Goal: Task Accomplishment & Management: Complete application form

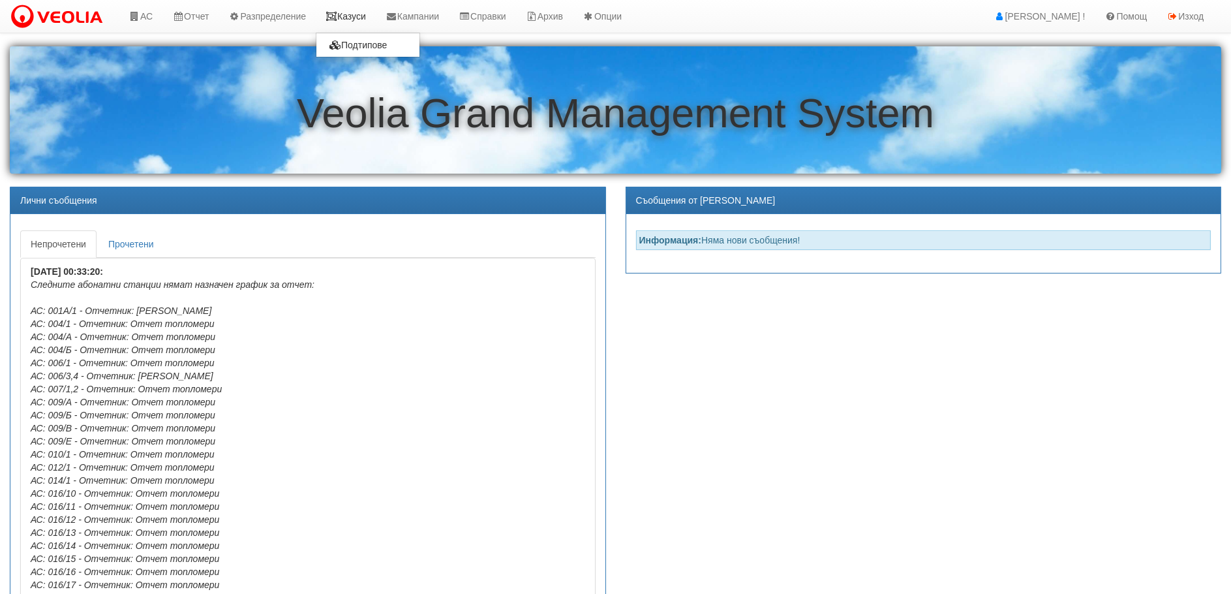
click at [362, 16] on link "Казуси" at bounding box center [346, 16] width 60 height 33
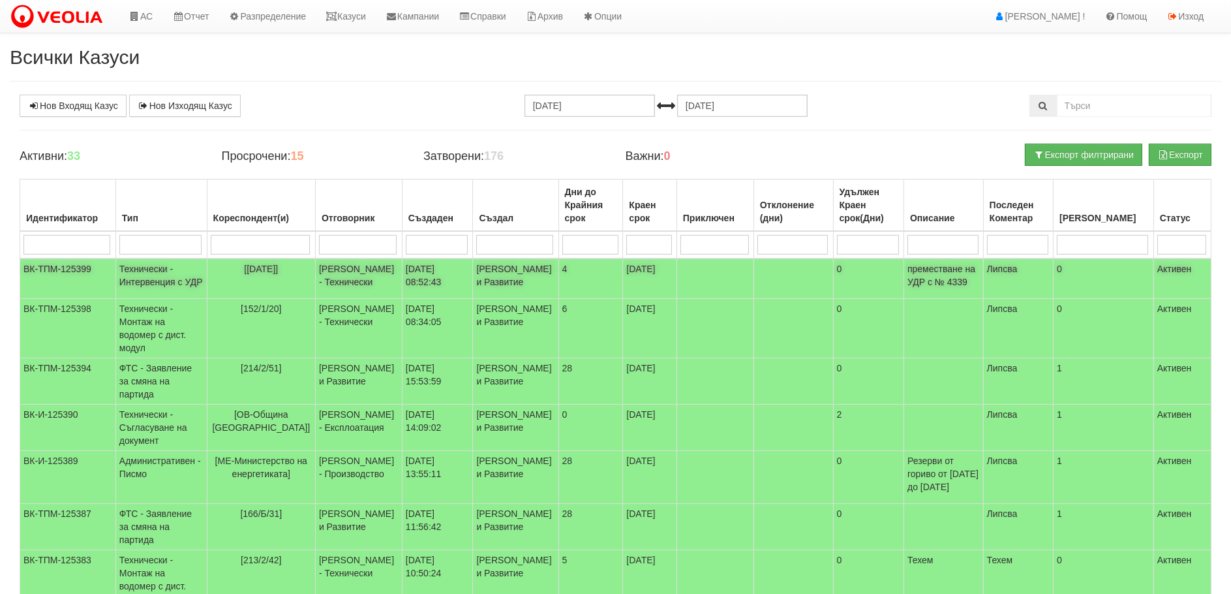
click at [144, 274] on td "Технически - Интервенция с УДР" at bounding box center [161, 278] width 91 height 40
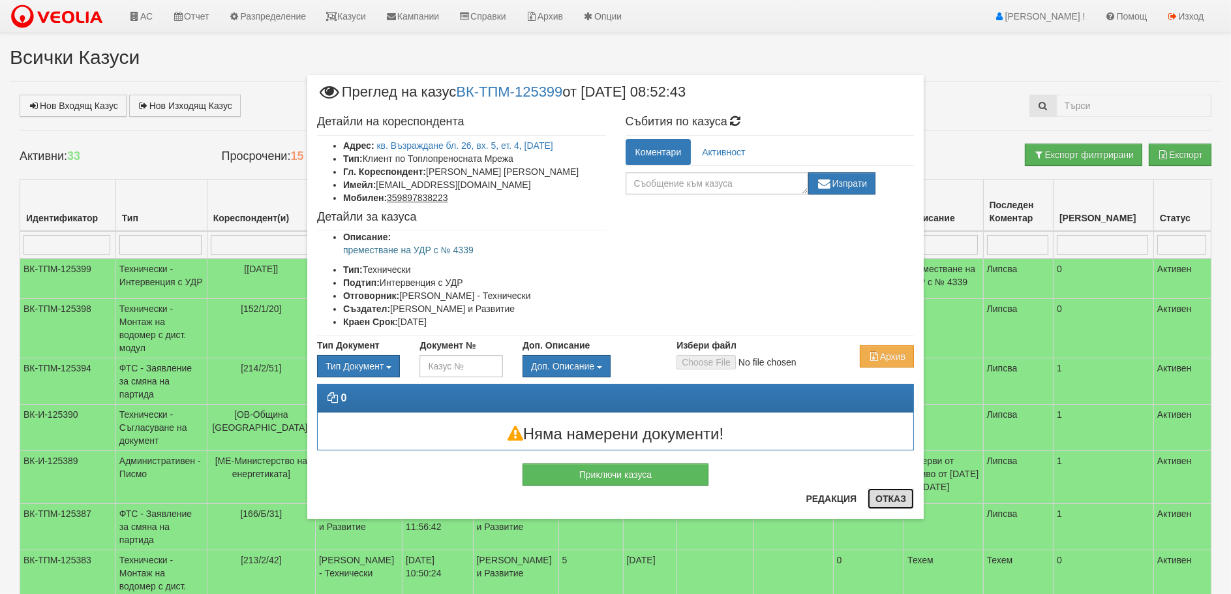
click at [889, 503] on button "Отказ" at bounding box center [891, 498] width 46 height 21
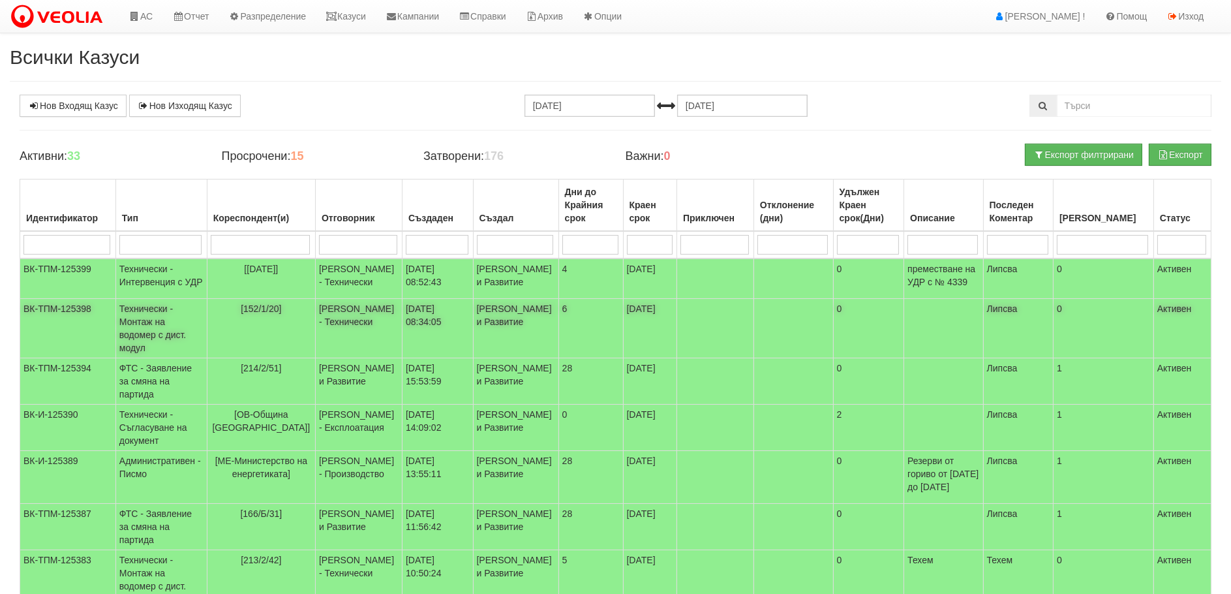
click at [148, 333] on td "Технически - Монтаж на водомер с дист. модул" at bounding box center [161, 328] width 91 height 59
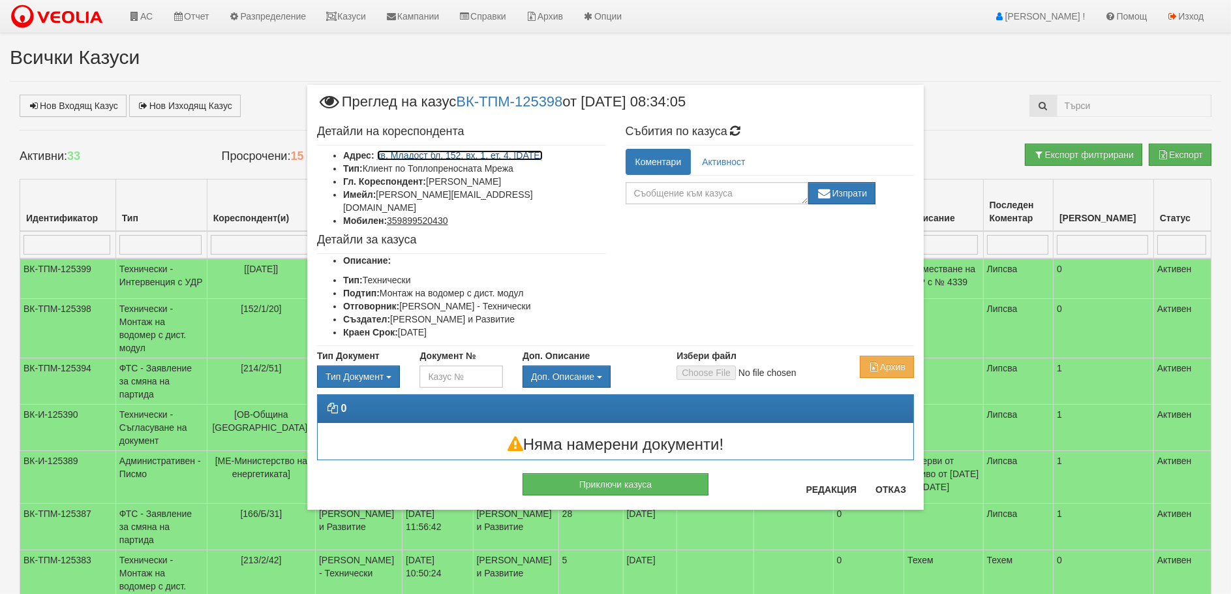
click at [484, 155] on link "кв. Младост бл. 152, вх. 1, ет. 4, ап. 20" at bounding box center [460, 155] width 166 height 10
click at [892, 482] on div "Приключи казуса" at bounding box center [615, 477] width 617 height 35
click at [892, 486] on button "Отказ" at bounding box center [891, 489] width 46 height 21
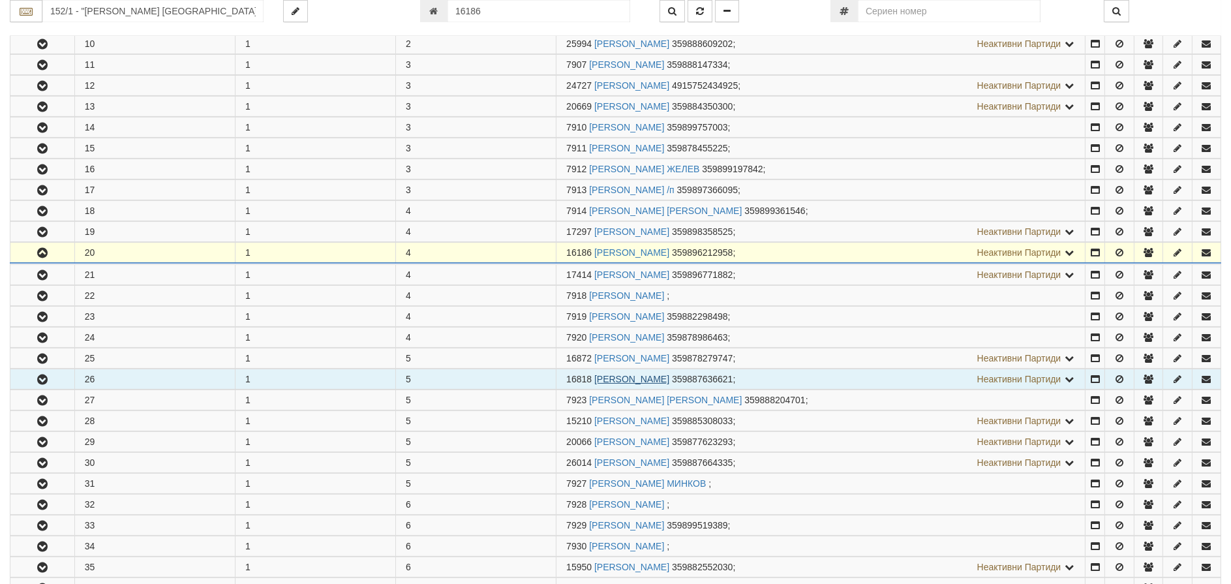
scroll to position [653, 0]
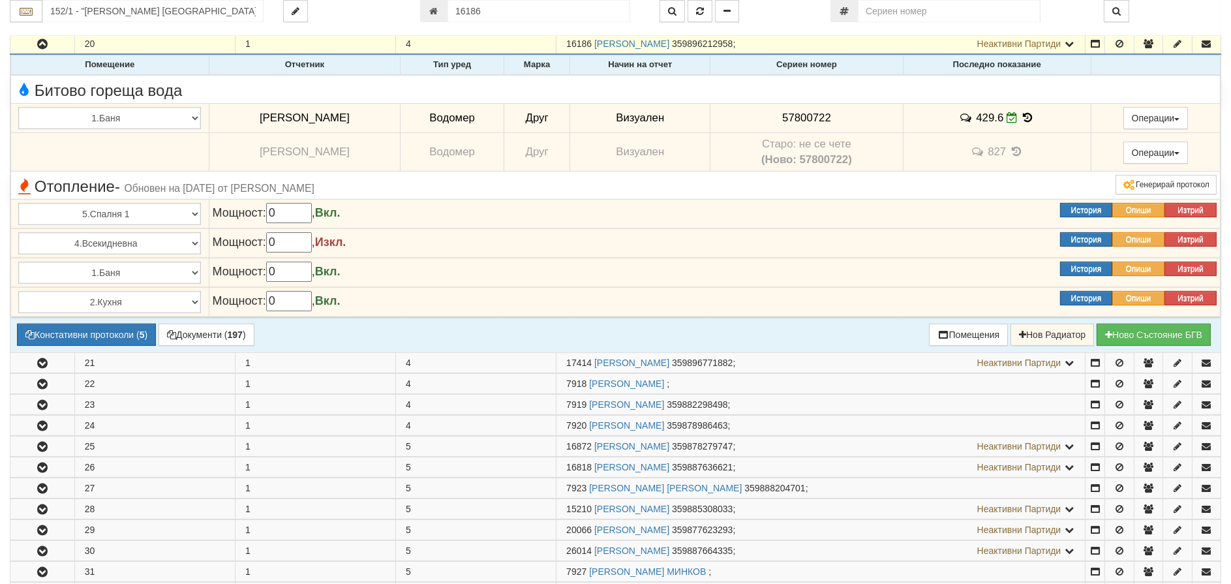
click at [1021, 114] on icon at bounding box center [1028, 117] width 14 height 11
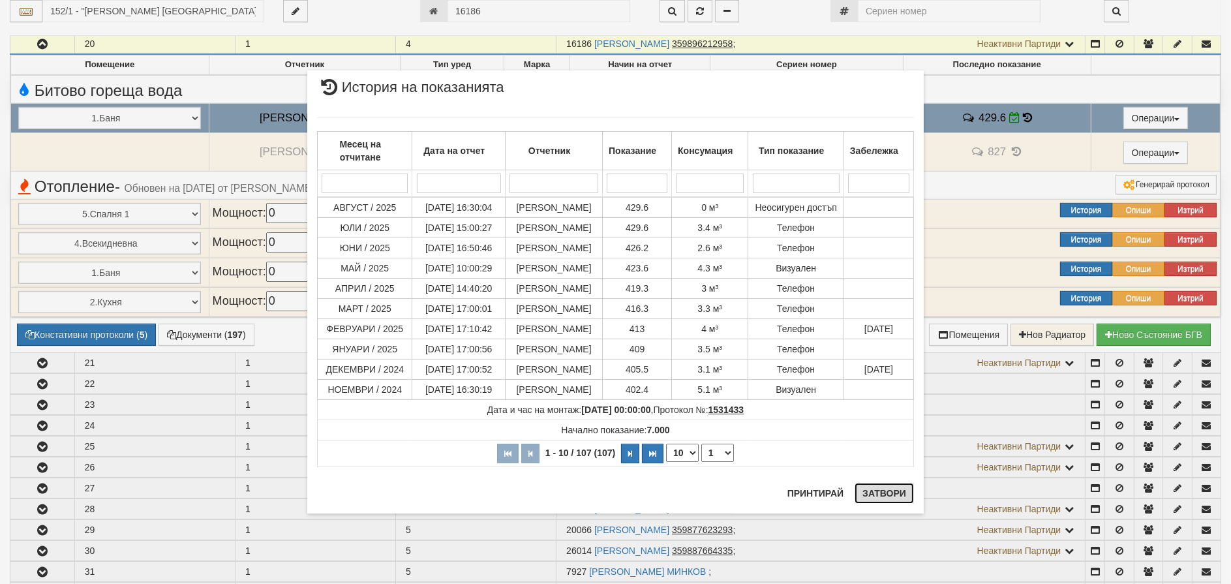
click at [880, 490] on button "Затвори" at bounding box center [884, 493] width 59 height 21
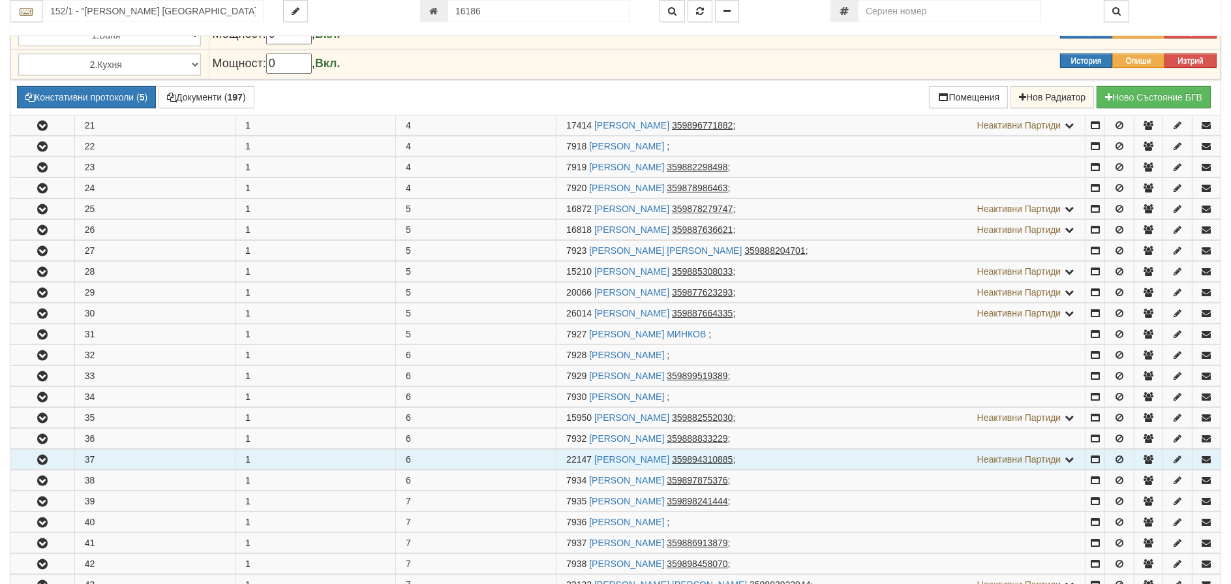
scroll to position [914, 0]
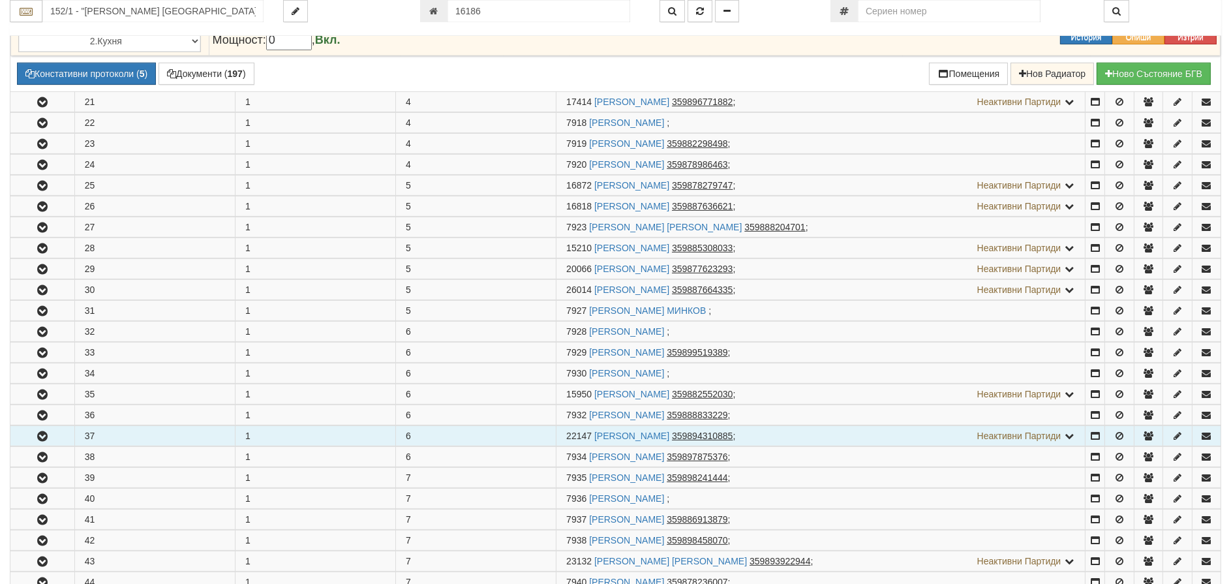
click at [39, 439] on icon "button" at bounding box center [43, 436] width 16 height 9
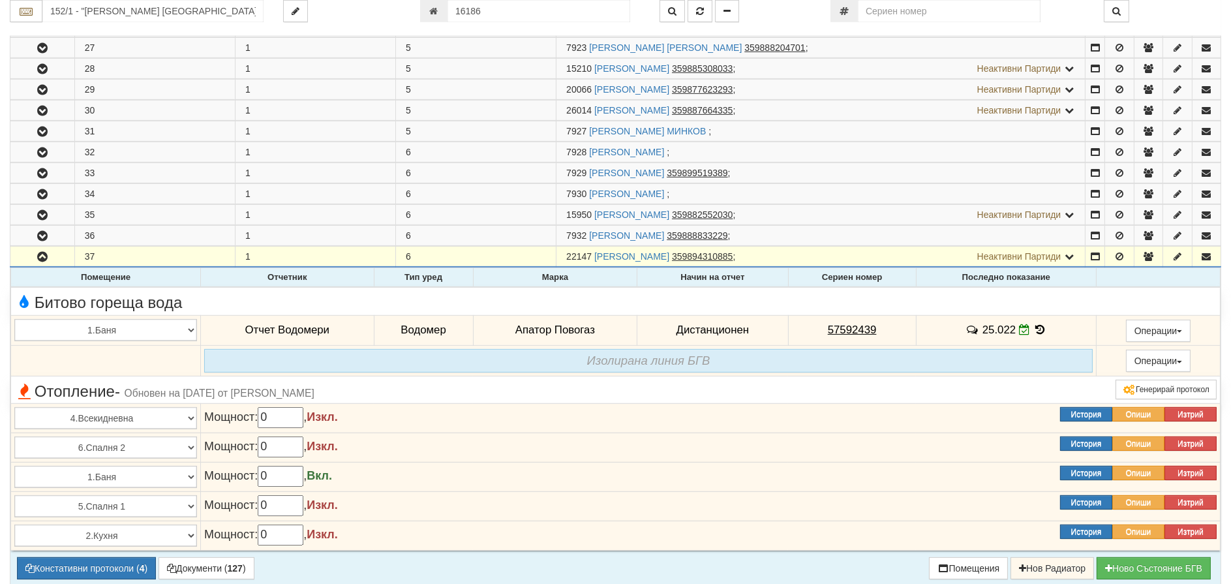
scroll to position [1110, 0]
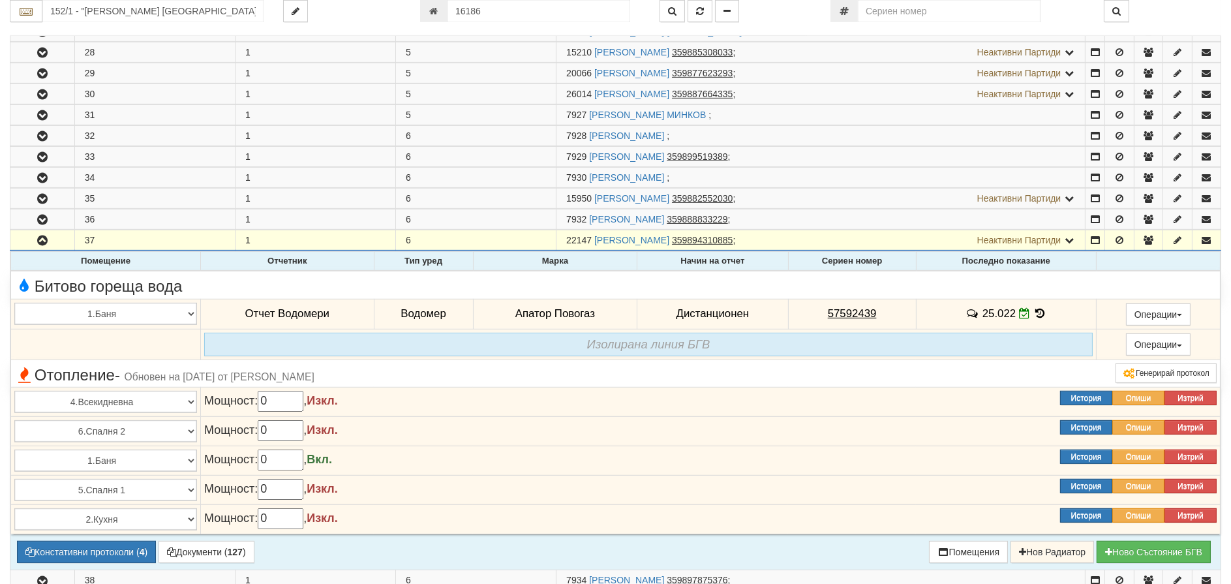
click at [1040, 308] on icon at bounding box center [1041, 313] width 14 height 11
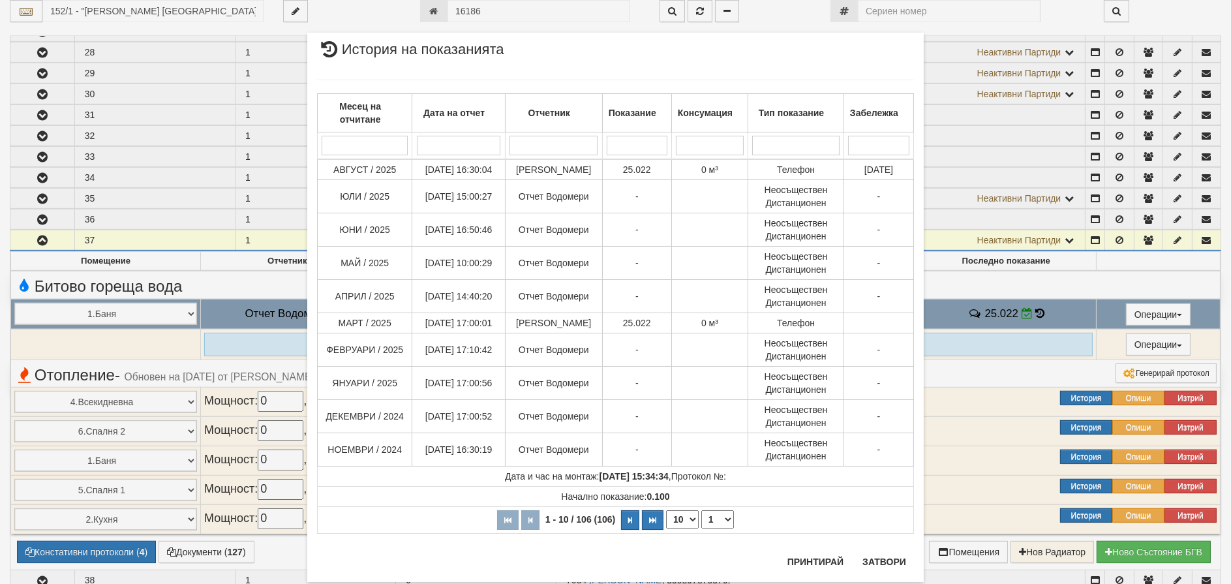
click at [681, 518] on select "10 20 30 40" at bounding box center [682, 519] width 33 height 18
select select "40"
click at [666, 529] on select "10 20 30 40" at bounding box center [682, 519] width 33 height 18
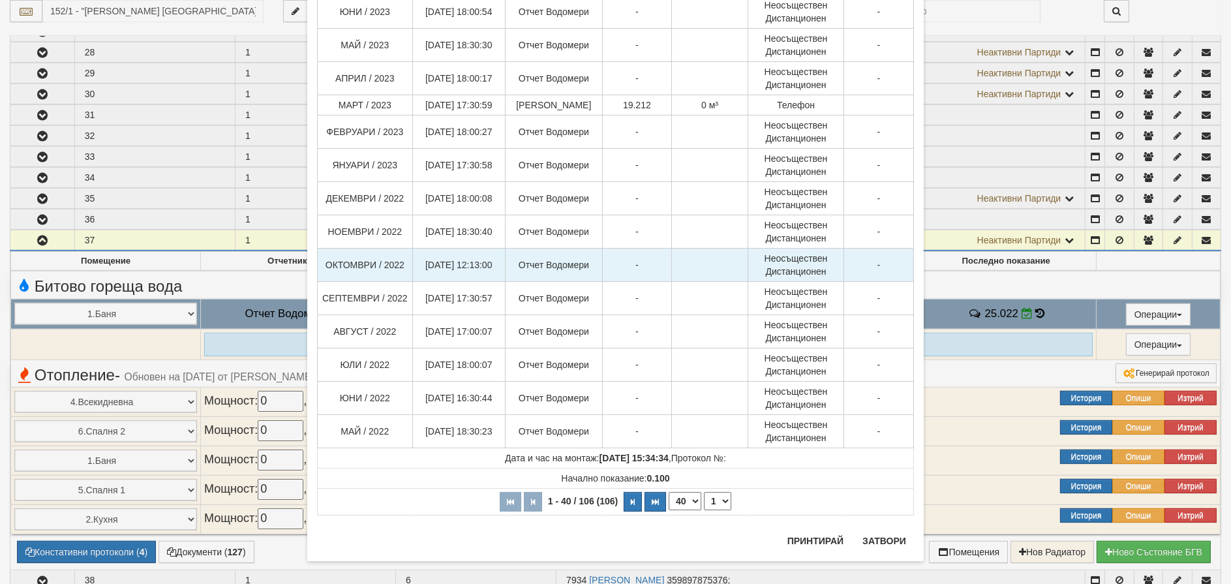
scroll to position [974, 0]
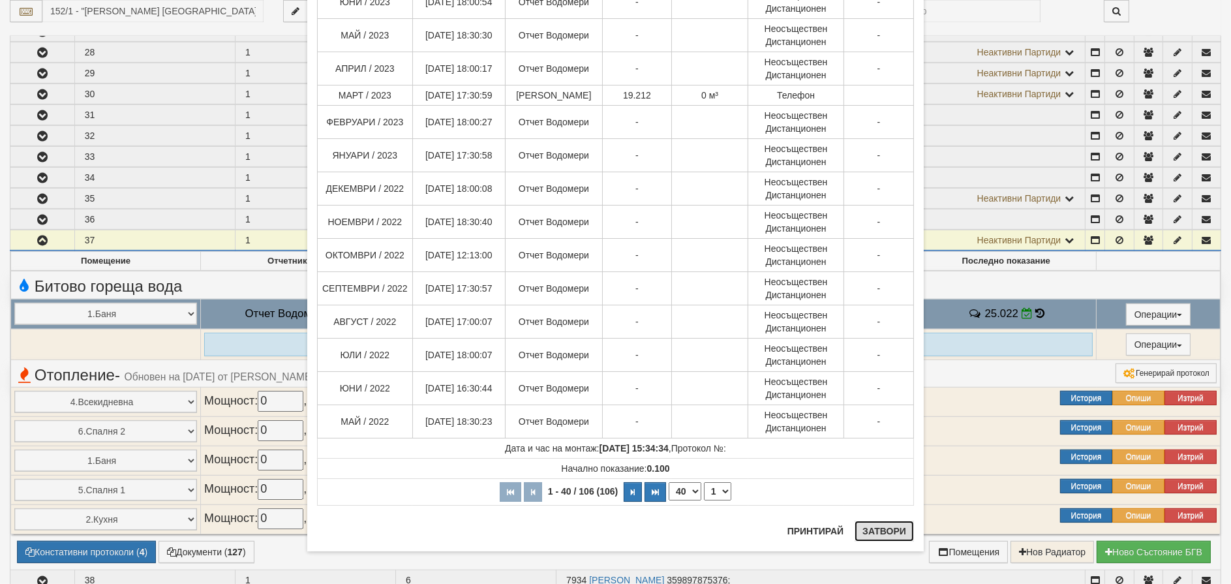
drag, startPoint x: 887, startPoint y: 529, endPoint x: 858, endPoint y: 512, distance: 33.6
click at [887, 529] on button "Затвори" at bounding box center [884, 531] width 59 height 21
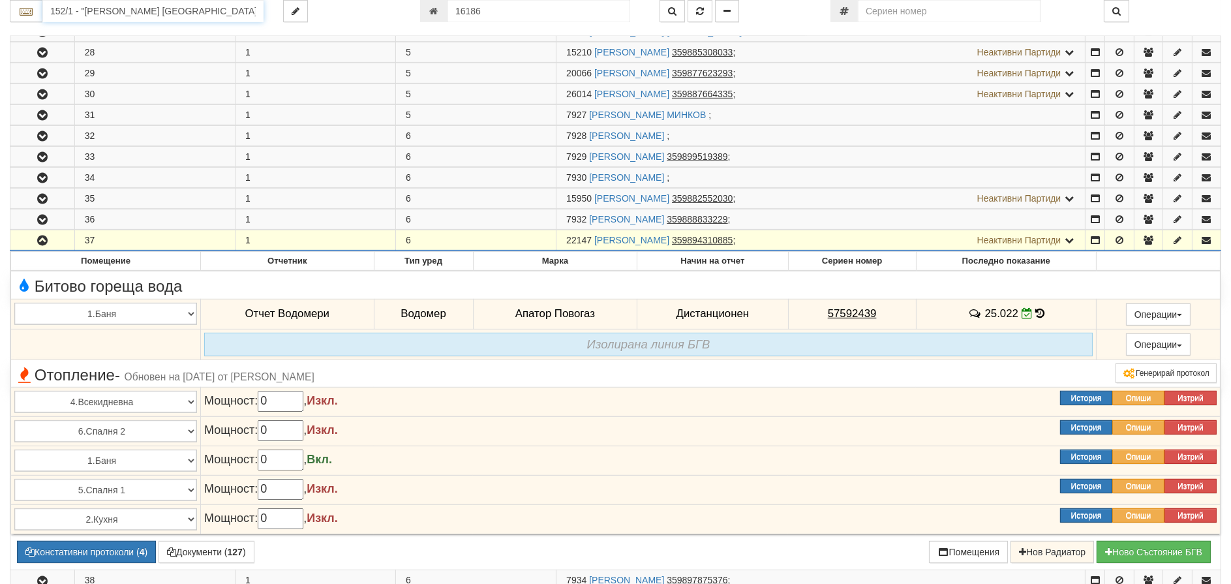
click at [134, 5] on input "152/1 - "ВЕОЛИЯ ЕНЕРДЖИ ВАРНА " ЕАД" at bounding box center [152, 11] width 221 height 22
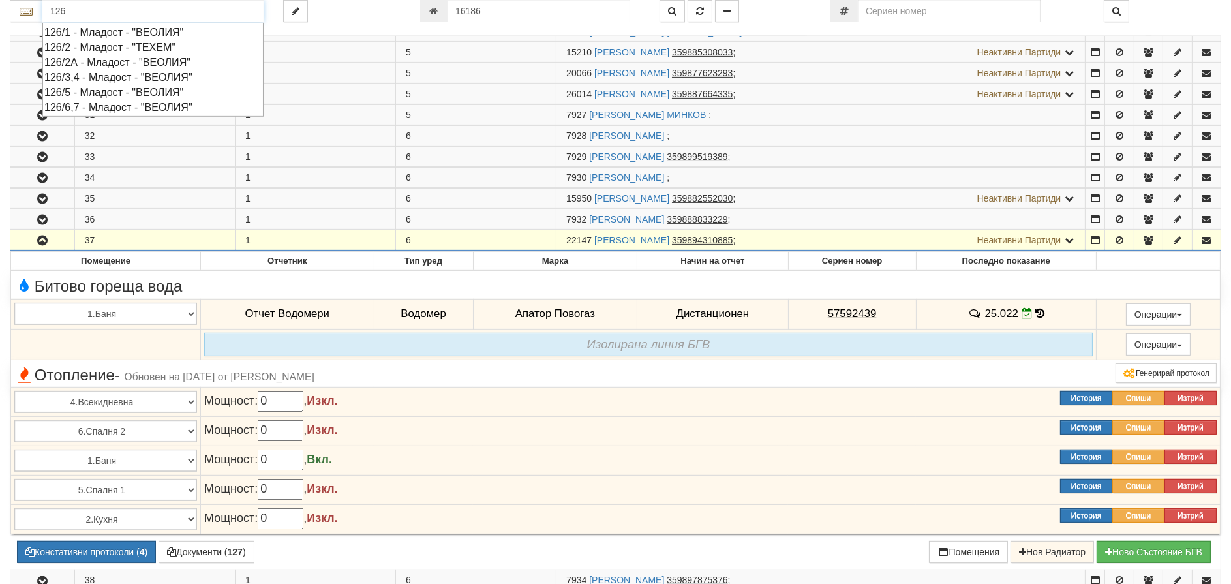
click at [114, 78] on div "126/3,4 - Младост - "ВЕОЛИЯ"" at bounding box center [152, 77] width 217 height 15
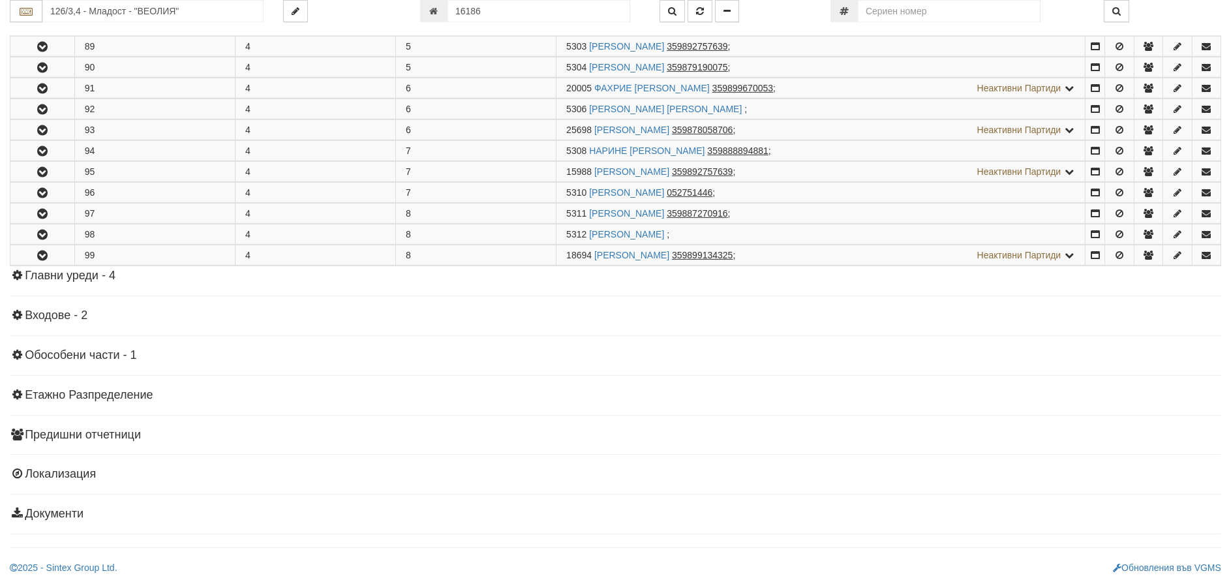
scroll to position [0, 0]
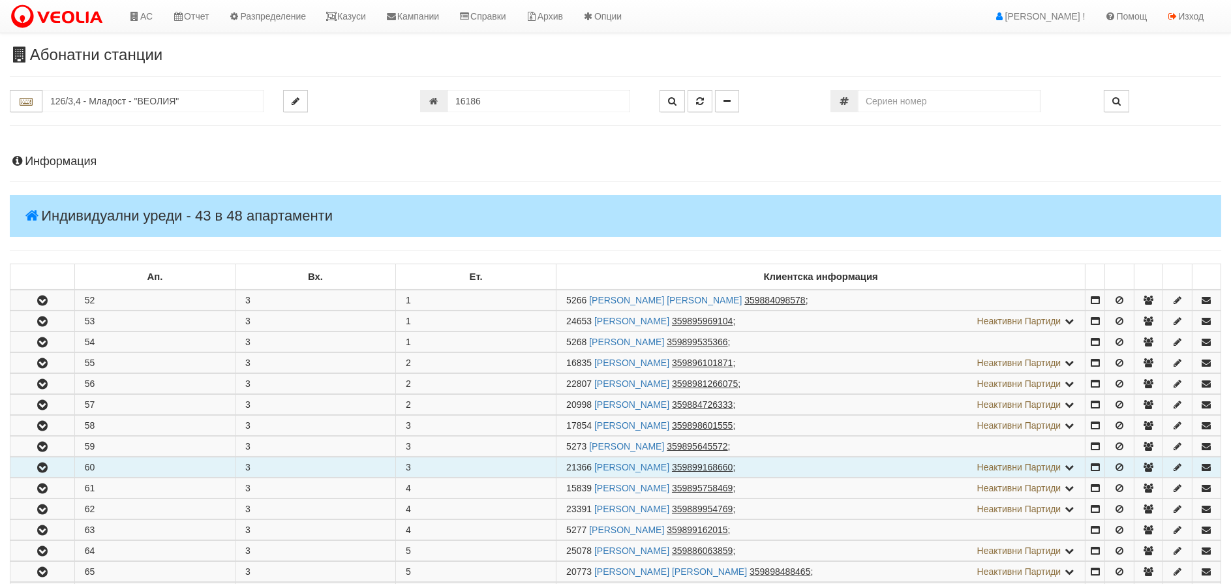
click at [41, 463] on icon "button" at bounding box center [43, 467] width 16 height 9
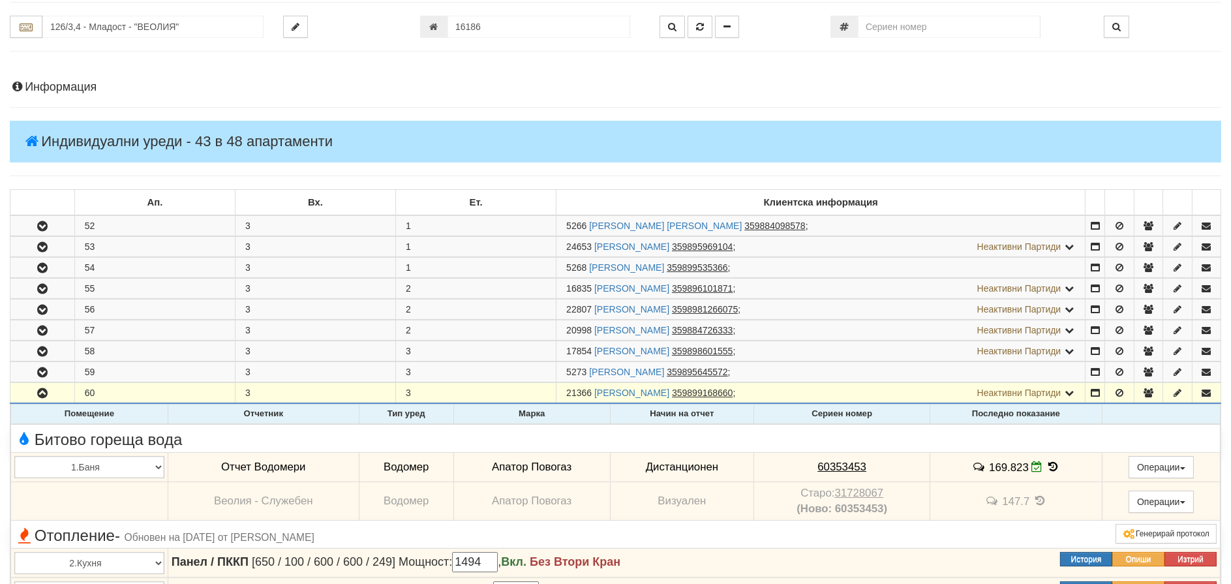
scroll to position [196, 0]
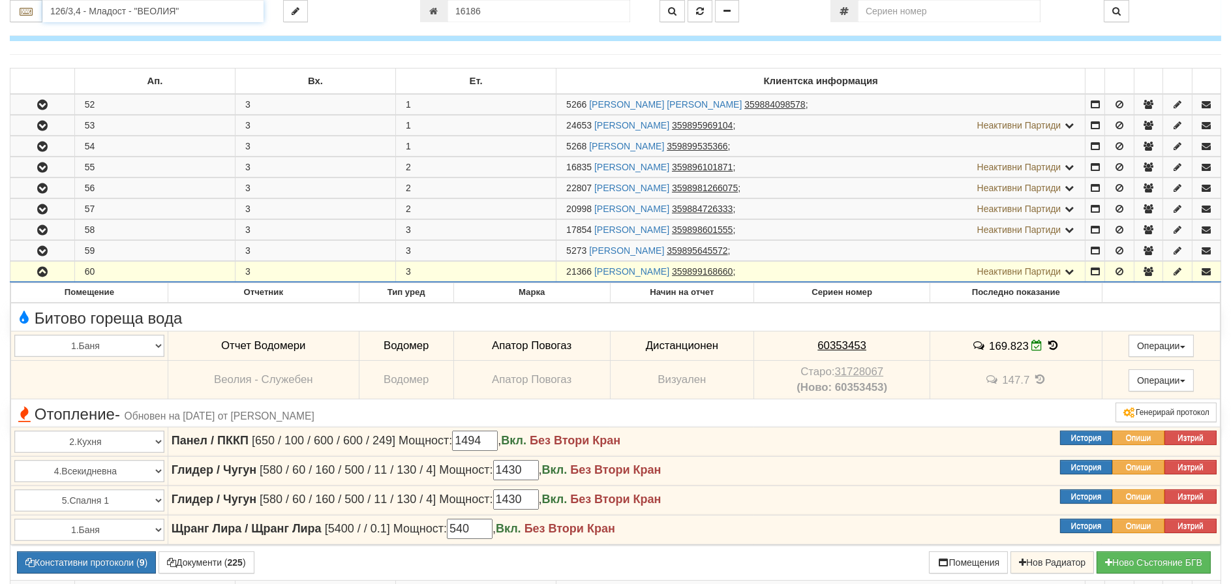
click at [127, 16] on input "126/3,4 - Младост - "ВЕОЛИЯ"" at bounding box center [152, 11] width 221 height 22
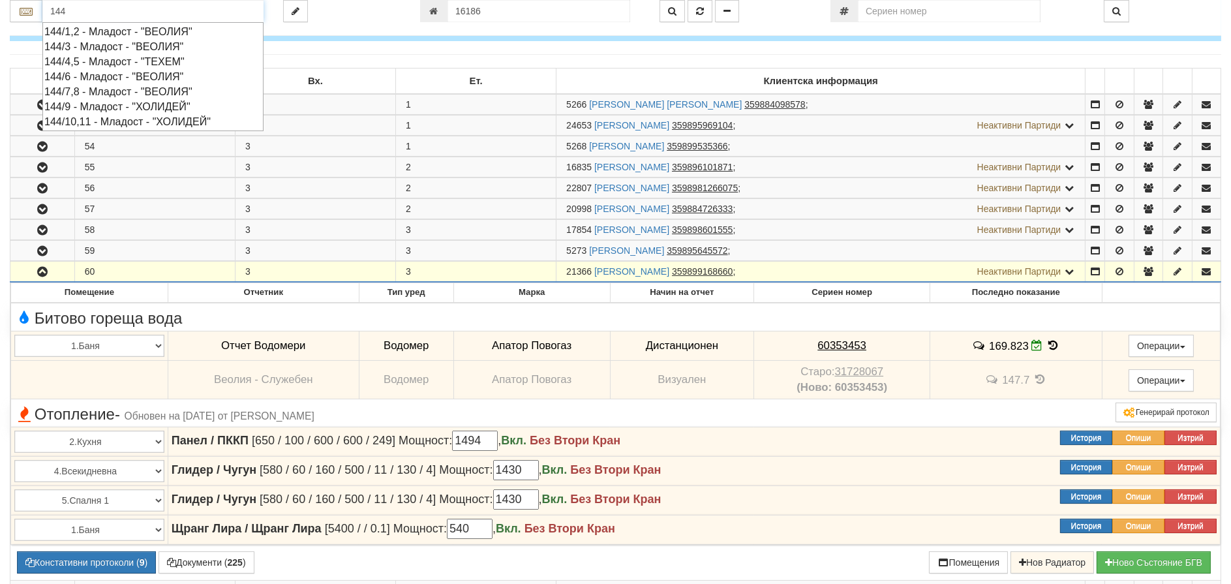
click at [91, 89] on div "144/7,8 - Младост - "ВЕОЛИЯ"" at bounding box center [152, 91] width 217 height 15
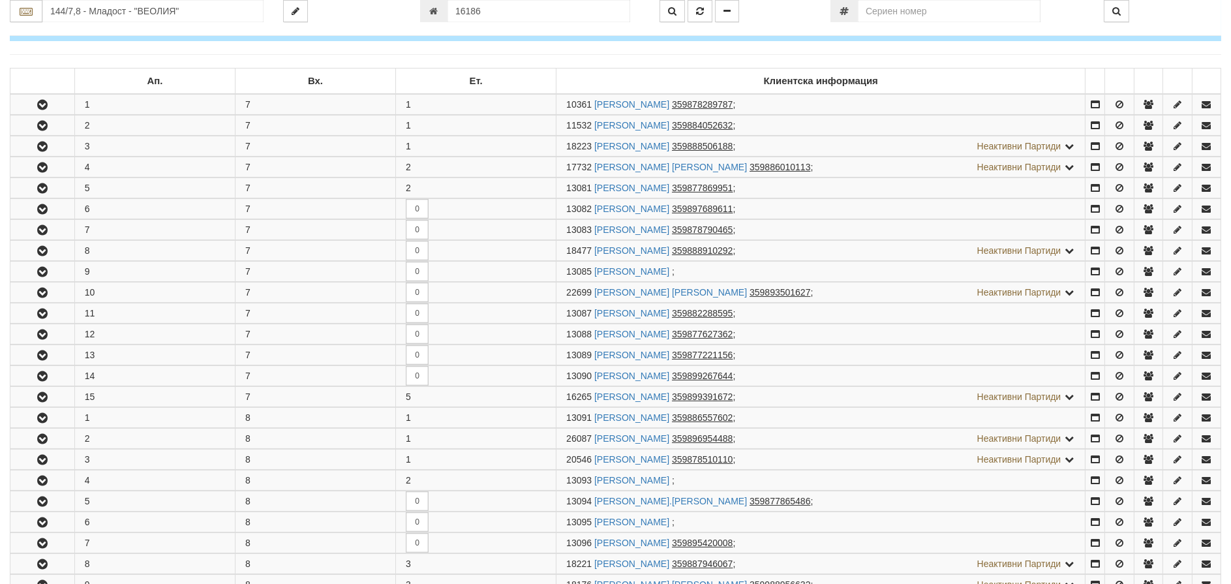
scroll to position [0, 0]
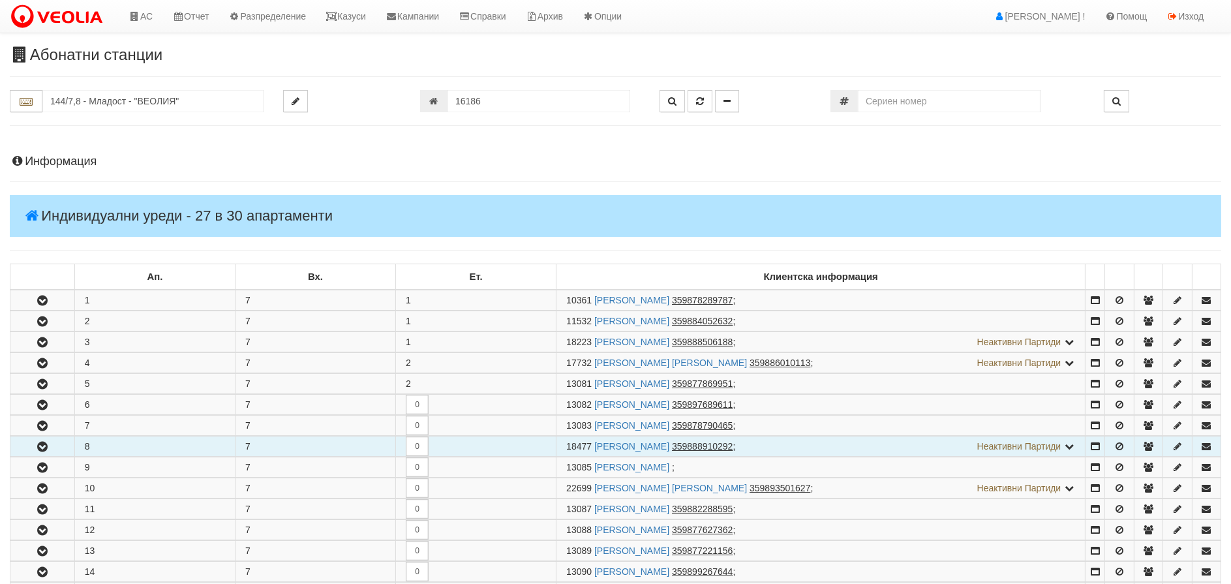
click at [42, 443] on icon "button" at bounding box center [43, 446] width 16 height 9
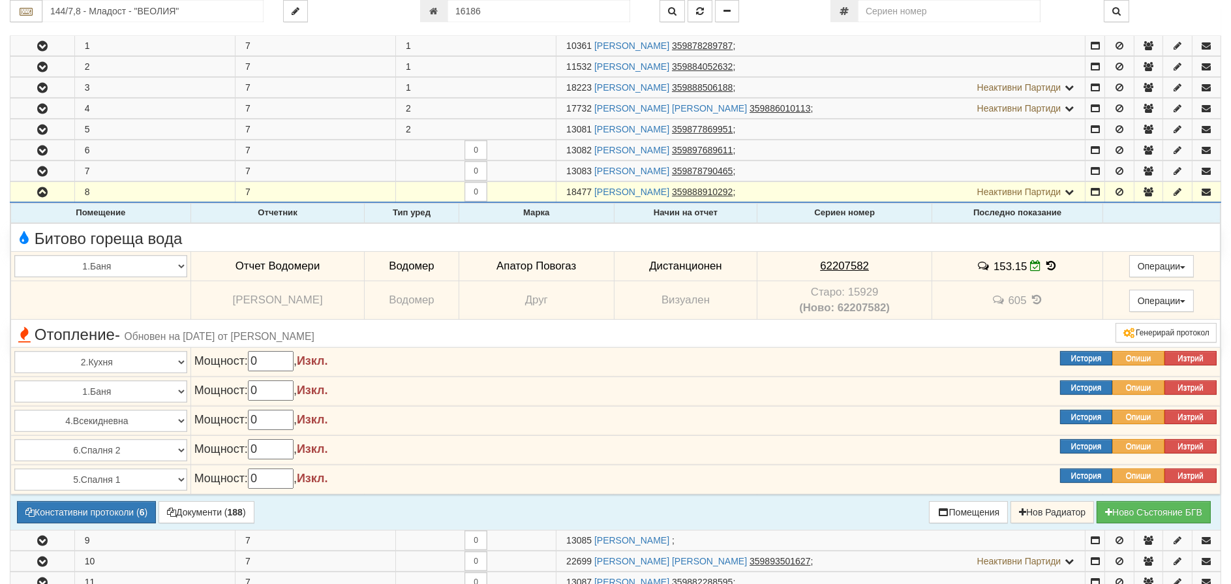
scroll to position [261, 0]
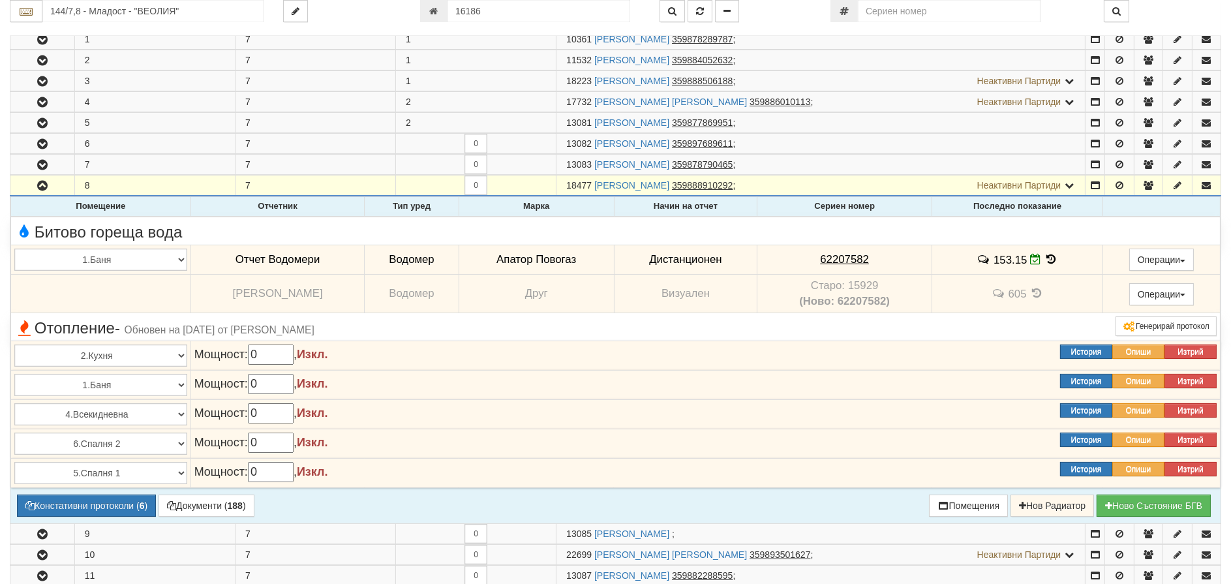
click at [1058, 255] on icon at bounding box center [1052, 259] width 14 height 11
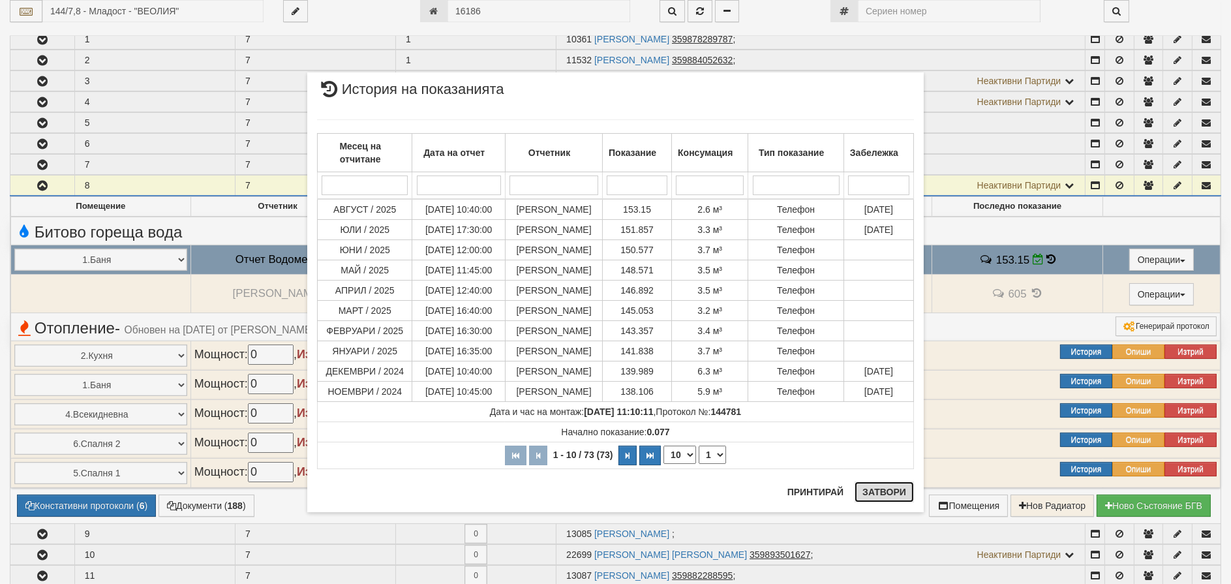
click at [865, 488] on button "Затвори" at bounding box center [884, 492] width 59 height 21
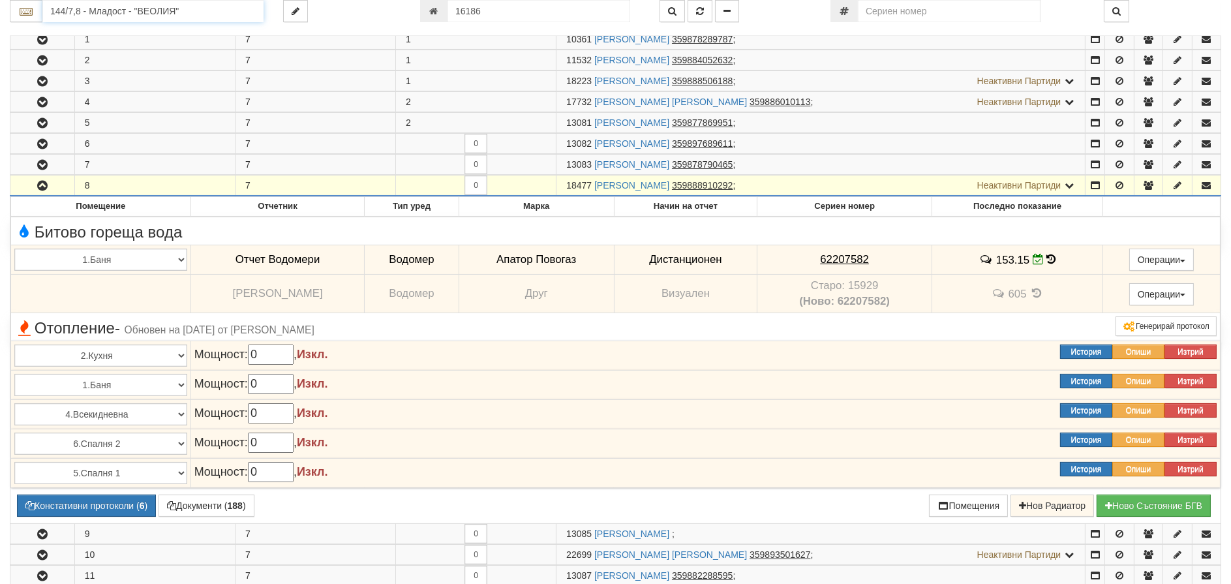
click at [104, 12] on input "144/7,8 - Младост - "ВЕОЛИЯ"" at bounding box center [152, 11] width 221 height 22
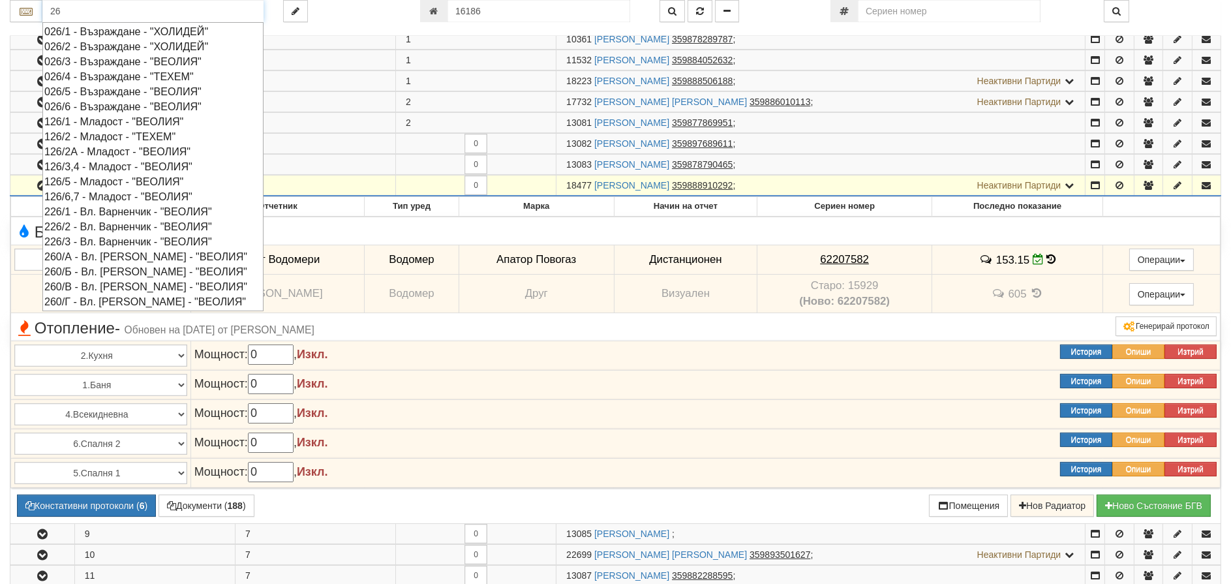
click at [125, 92] on div "026/5 - Възраждане - "ВЕОЛИЯ"" at bounding box center [152, 91] width 217 height 15
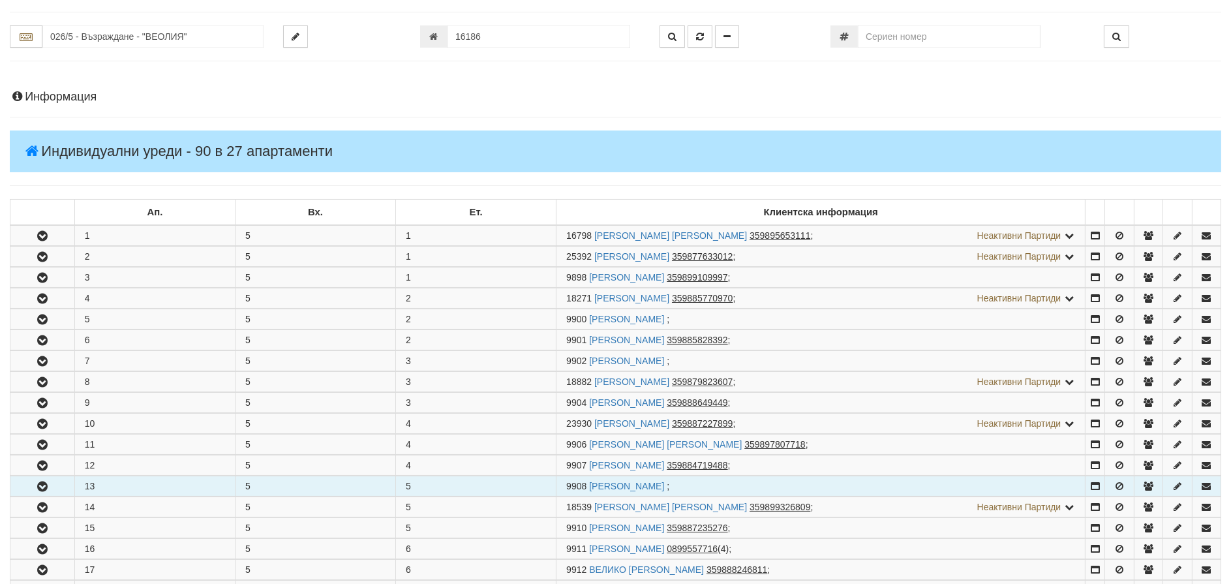
scroll to position [65, 0]
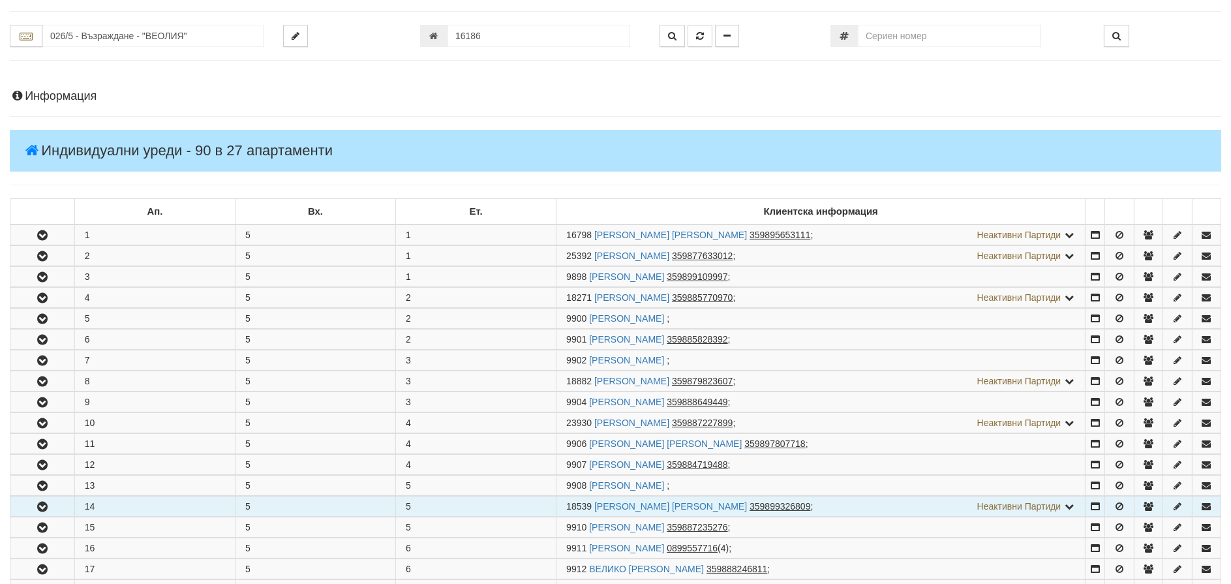
click at [39, 503] on icon "button" at bounding box center [43, 507] width 16 height 9
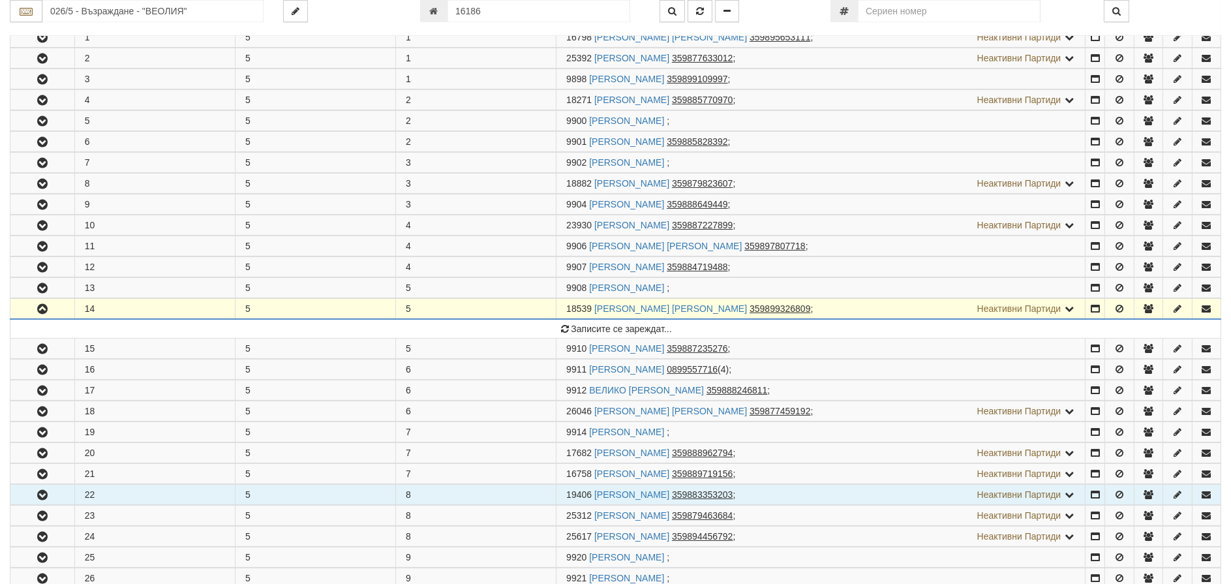
scroll to position [326, 0]
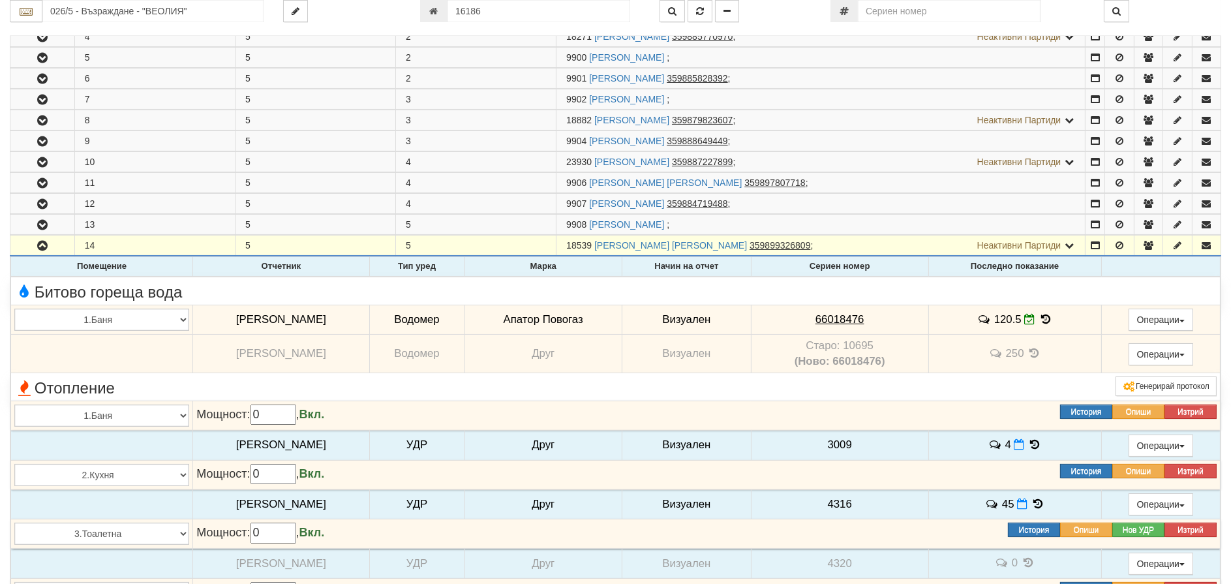
click at [1044, 319] on icon at bounding box center [1046, 319] width 14 height 11
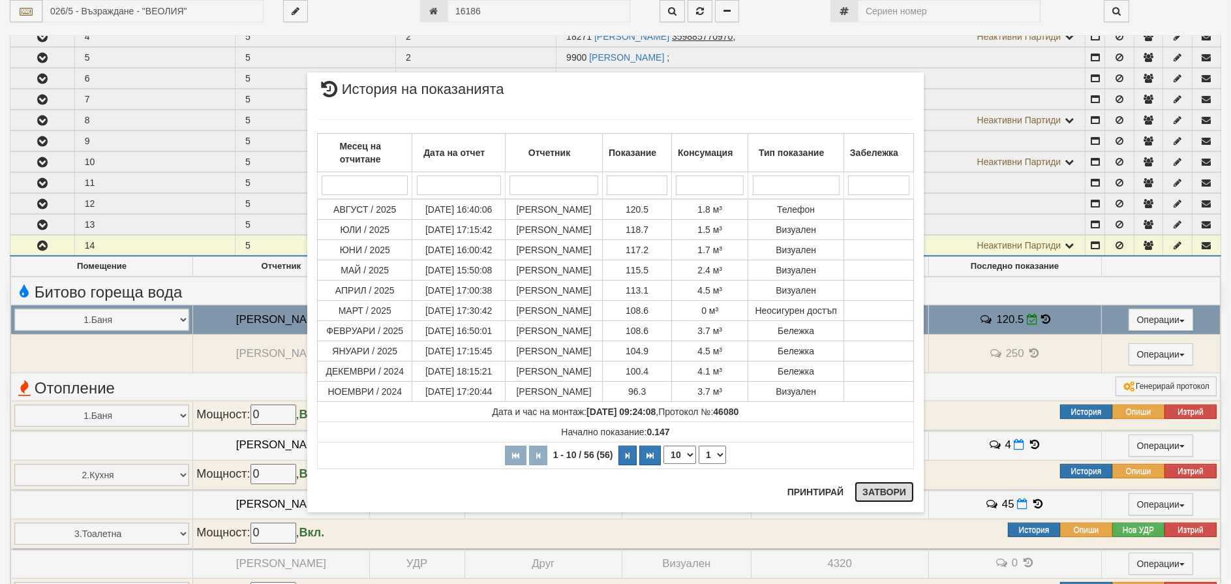
click at [899, 490] on button "Затвори" at bounding box center [884, 492] width 59 height 21
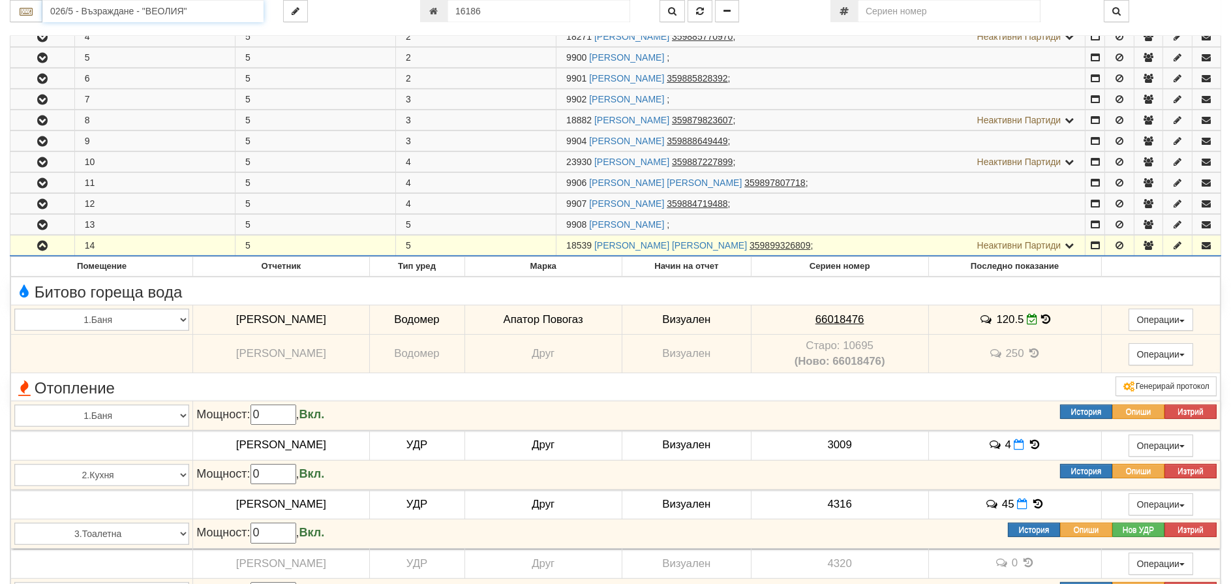
click at [78, 5] on input "026/5 - Възраждане - "ВЕОЛИЯ"" at bounding box center [152, 11] width 221 height 22
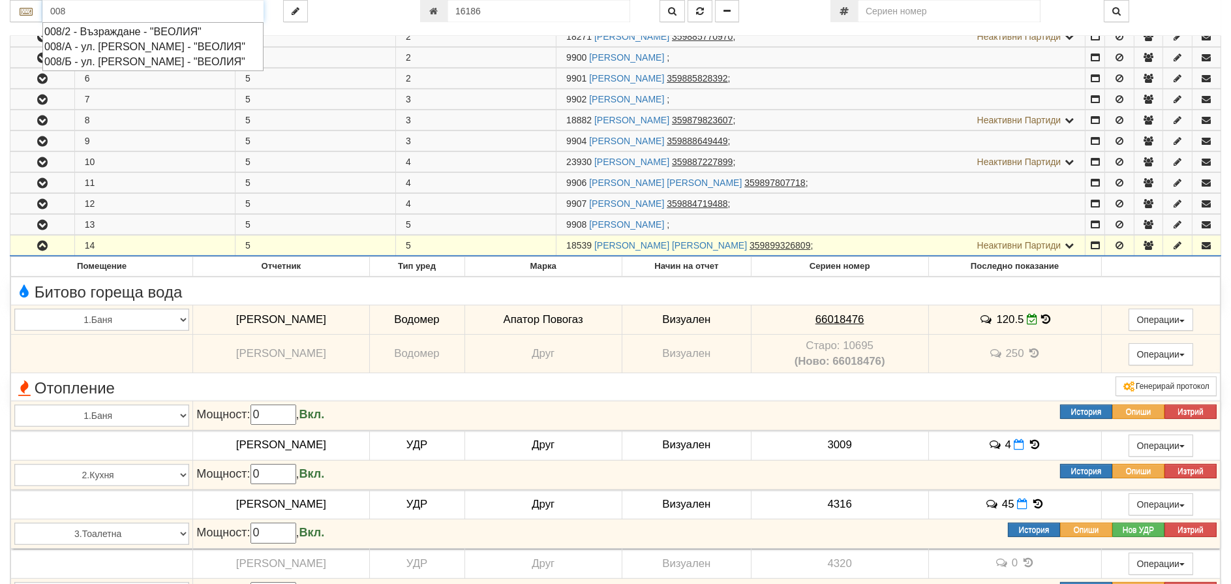
click at [104, 69] on div "008/Б - ул. [PERSON_NAME] - "ВЕОЛИЯ"" at bounding box center [152, 61] width 217 height 15
type input "008/Б - ул. [PERSON_NAME] - "ВЕОЛИЯ""
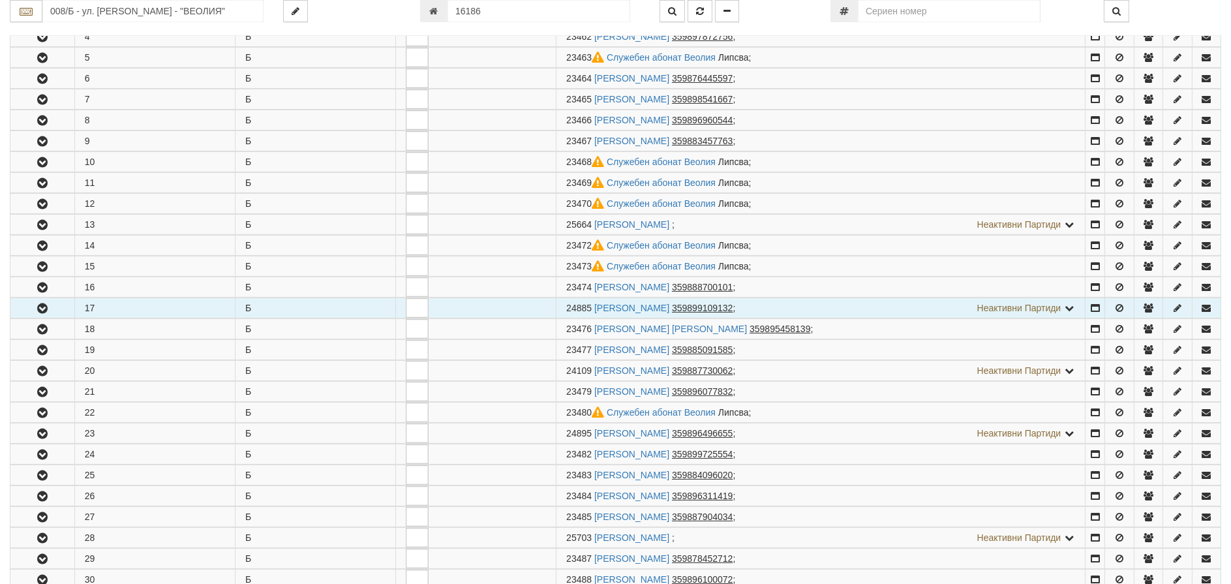
click at [39, 309] on icon "button" at bounding box center [43, 308] width 16 height 9
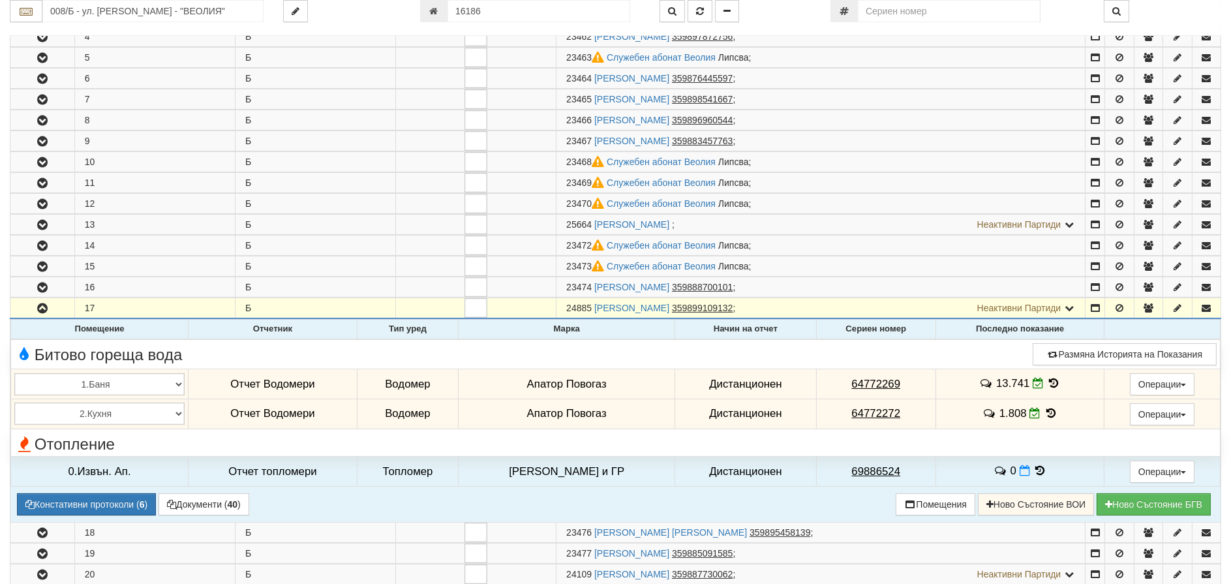
click at [1045, 412] on icon at bounding box center [1051, 413] width 14 height 11
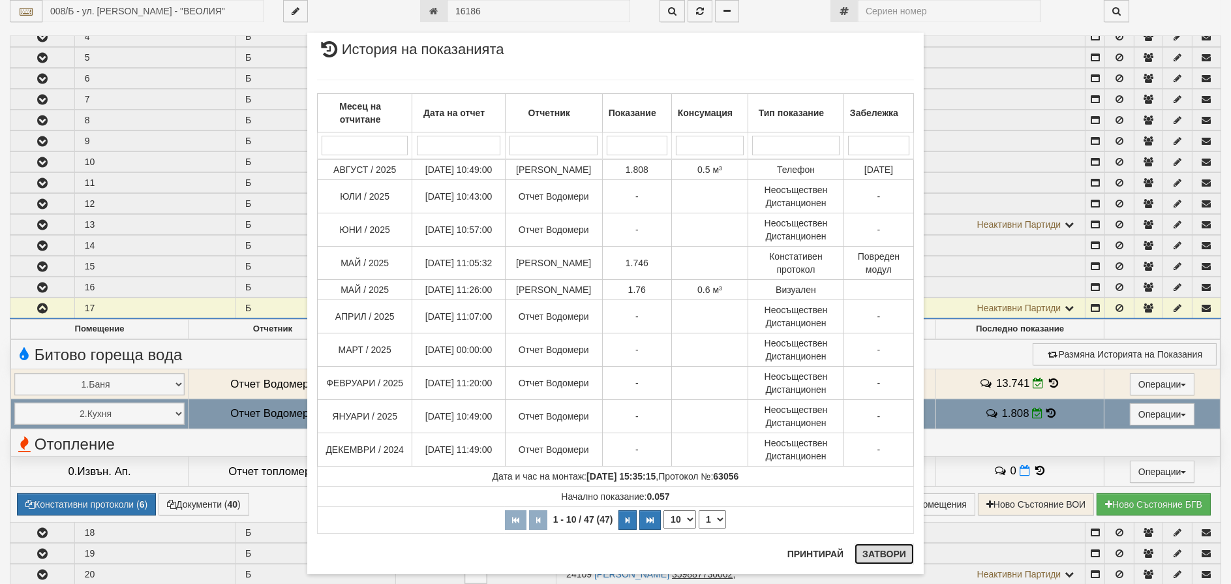
click at [862, 551] on button "Затвори" at bounding box center [884, 554] width 59 height 21
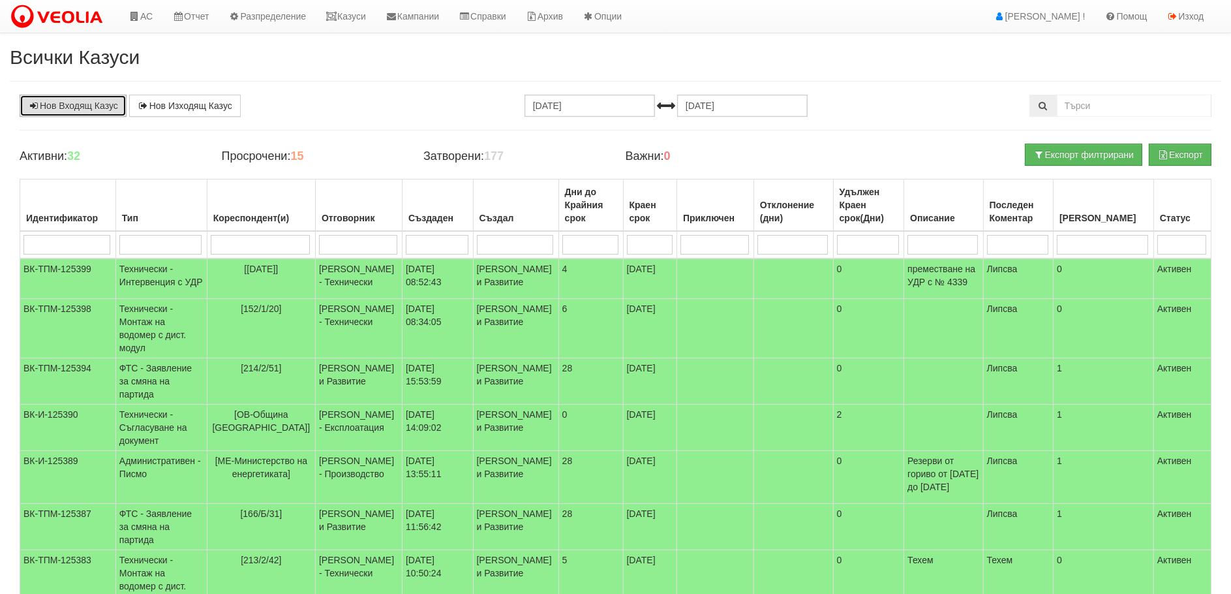
click at [87, 99] on link "Нов Входящ Казус" at bounding box center [73, 106] width 107 height 22
click at [61, 107] on link "Нов Входящ Казус" at bounding box center [73, 106] width 107 height 22
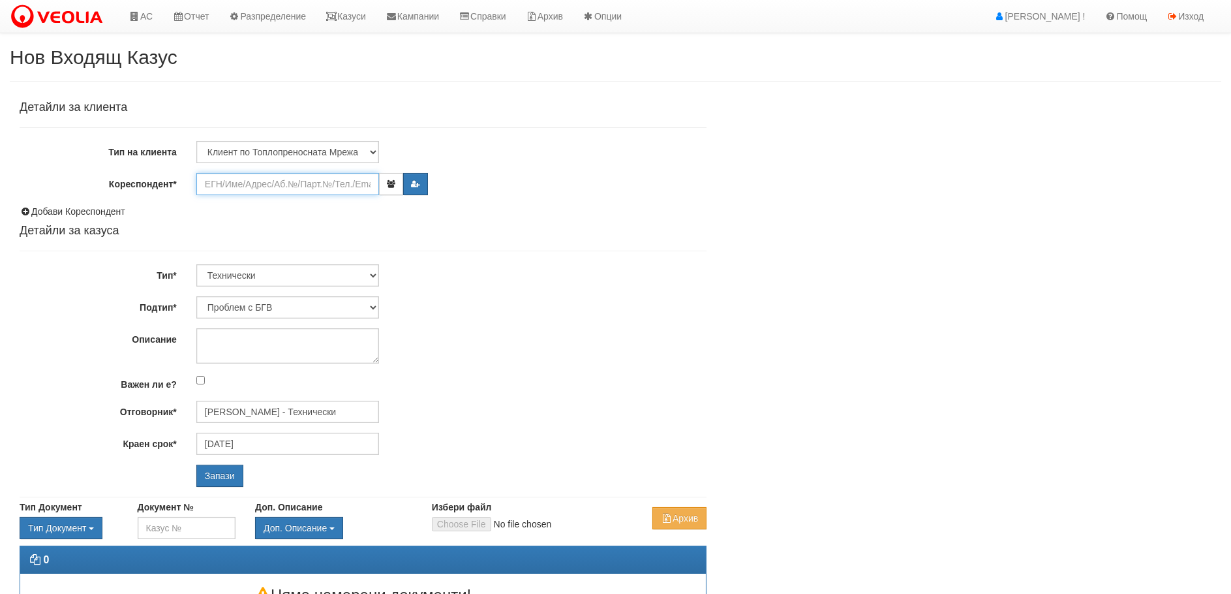
click at [283, 177] on input "Кореспондент*" at bounding box center [287, 184] width 183 height 22
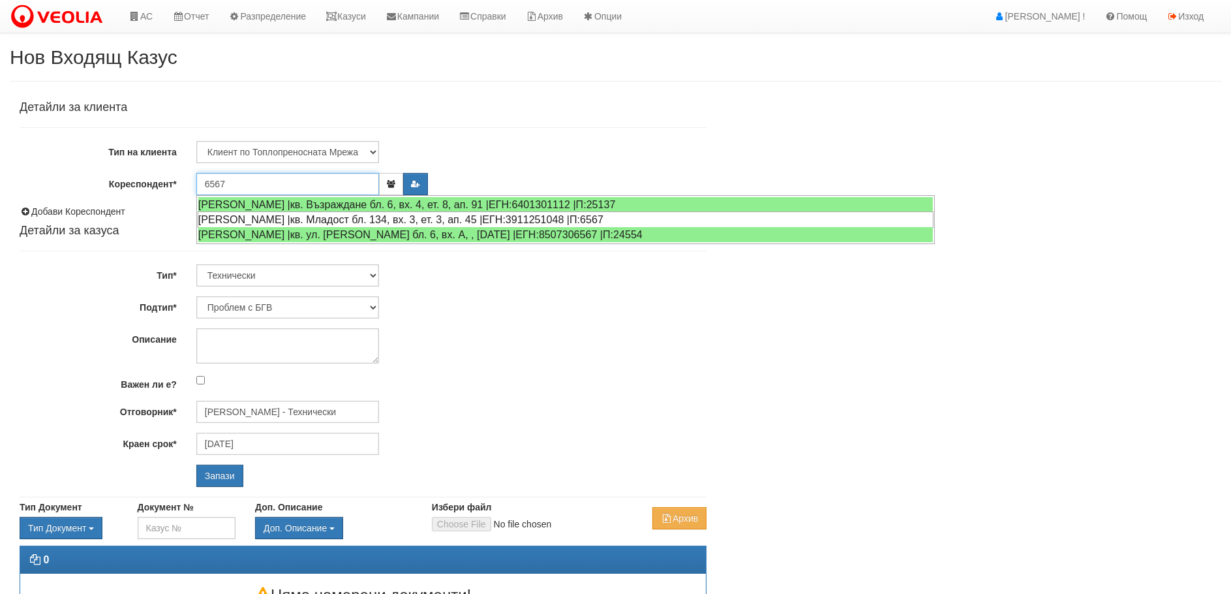
click at [326, 223] on div "ПАРАШКЕВ ТОДОРОВ ХРИСТОВ |кв. Младост бл. 134, вх. 3, ет. 3, ап. 45 |ЕГН:391125…" at bounding box center [566, 219] width 736 height 16
type input "Полимера Тодорова"
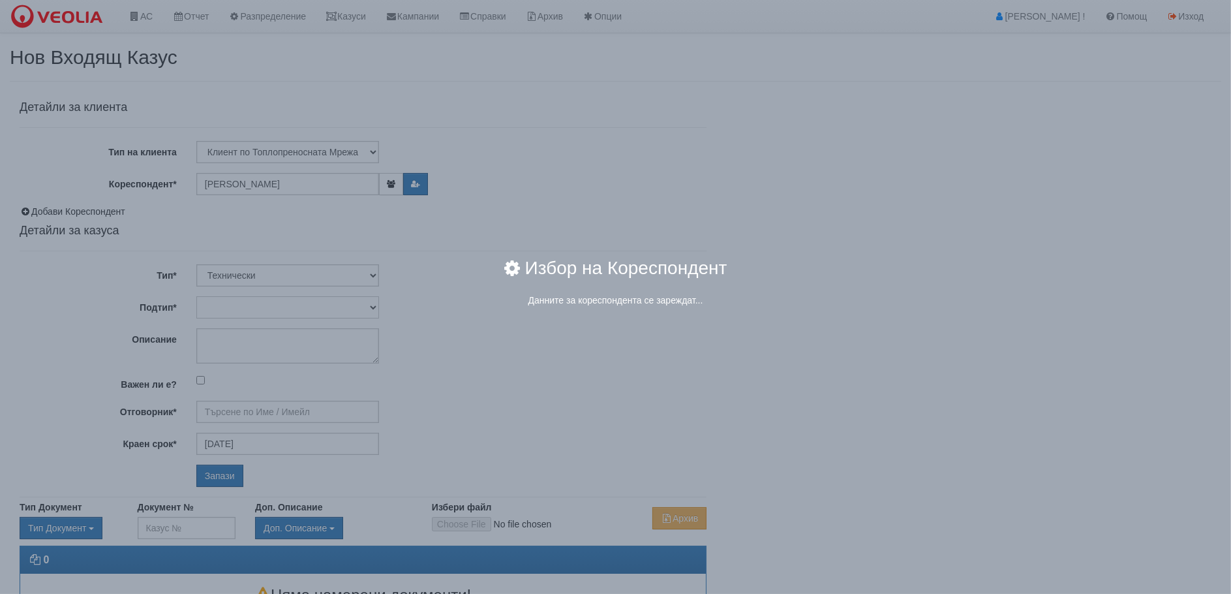
type input "Дончо Дончев - Технически"
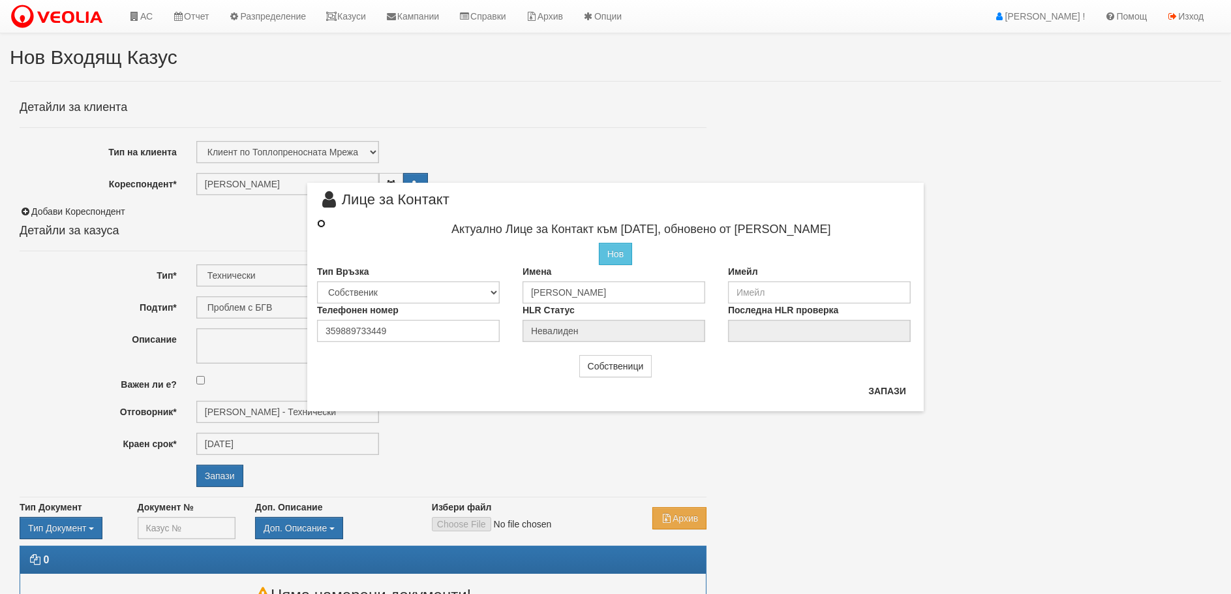
click at [321, 222] on input "radio" at bounding box center [321, 223] width 8 height 8
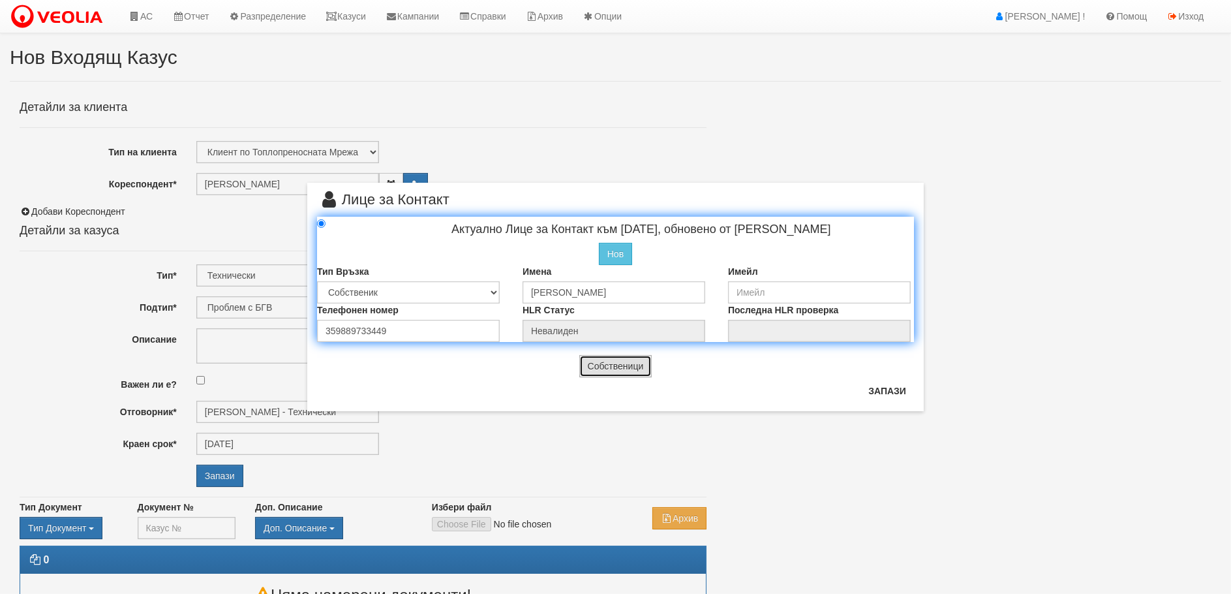
click at [597, 371] on button "Собственици" at bounding box center [616, 366] width 73 height 22
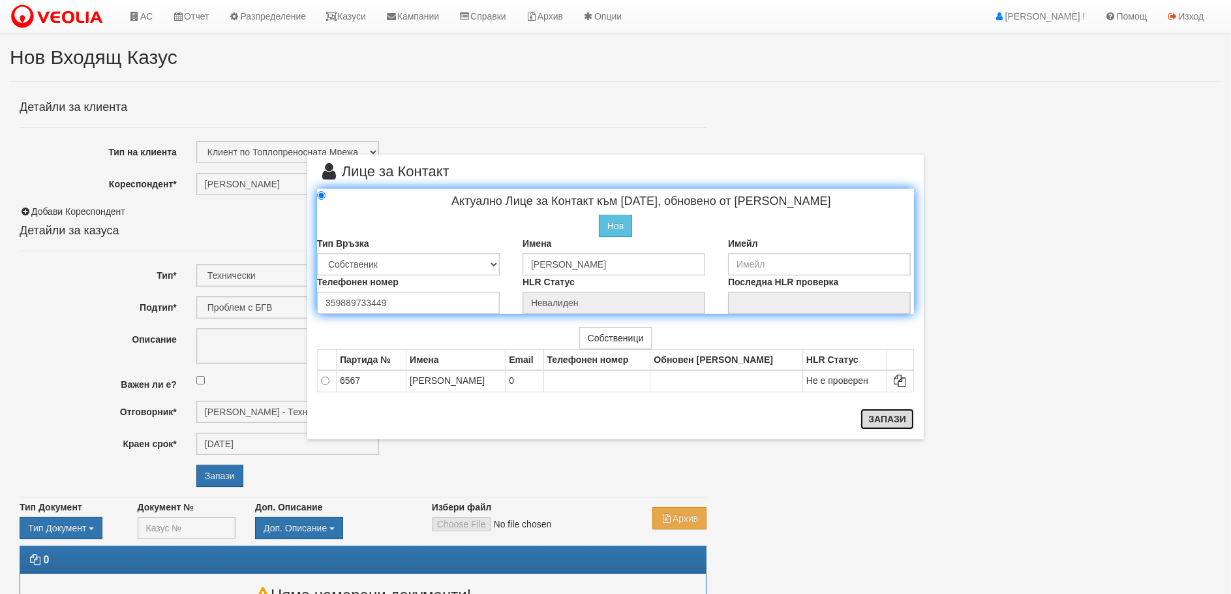
click at [897, 423] on button "Запази" at bounding box center [888, 419] width 54 height 21
radio input "true"
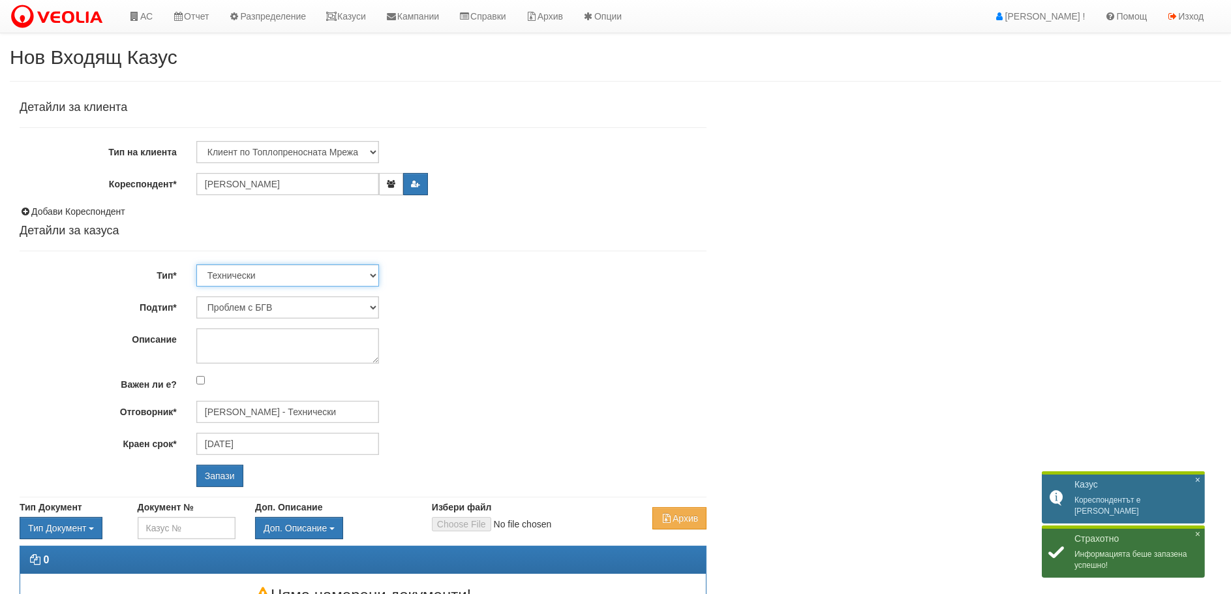
click at [369, 273] on select "Технически ФТС Търговски Административен Производствен Експлоатационен Финансов…" at bounding box center [287, 275] width 183 height 22
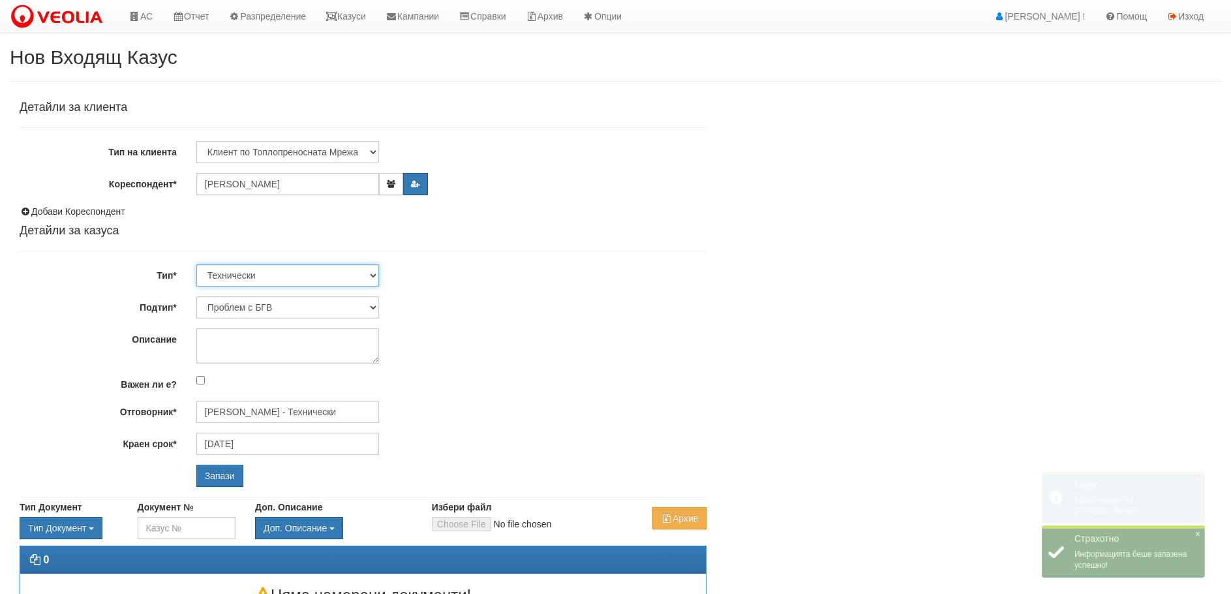
select select "1"
click at [196, 264] on select "Технически ФТС Търговски Административен Производствен Експлоатационен Финансов…" at bounding box center [287, 275] width 183 height 22
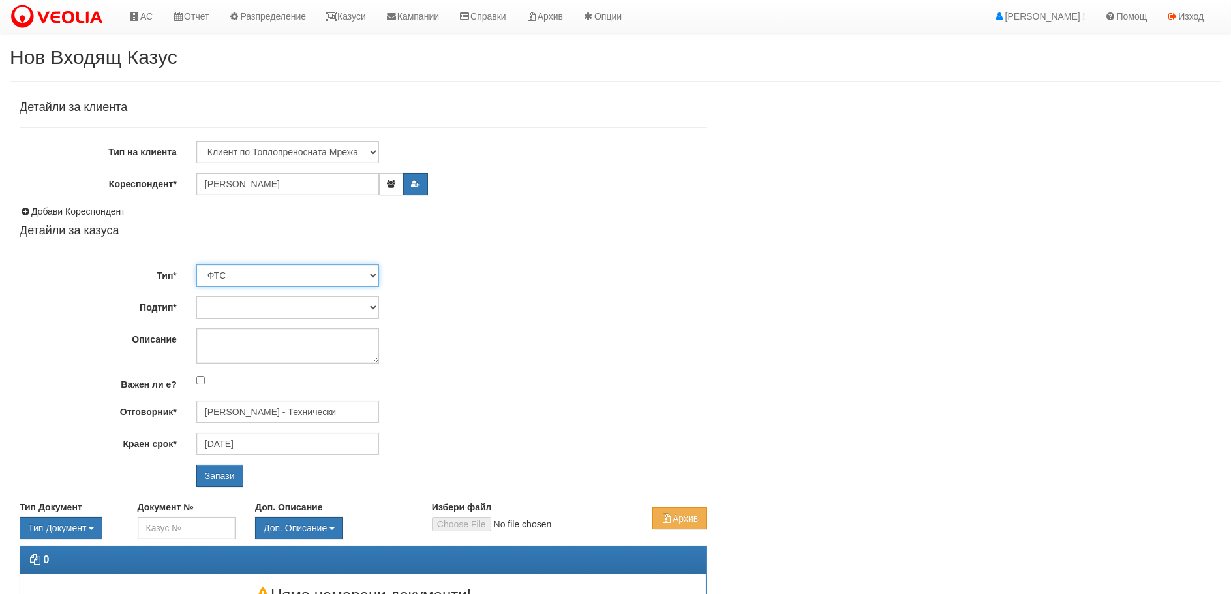
type input "05/10/2025"
type input "Миглена Михова - Клиенти и Развитие"
click at [373, 307] on select "Заявление за смяна на партида Заявление за равни месечни вноски Разпределение о…" at bounding box center [287, 307] width 183 height 22
select select "Възражения върху начислени суми"
click at [196, 296] on select "Заявление за смяна на партида Заявление за равни месечни вноски Разпределение о…" at bounding box center [287, 307] width 183 height 22
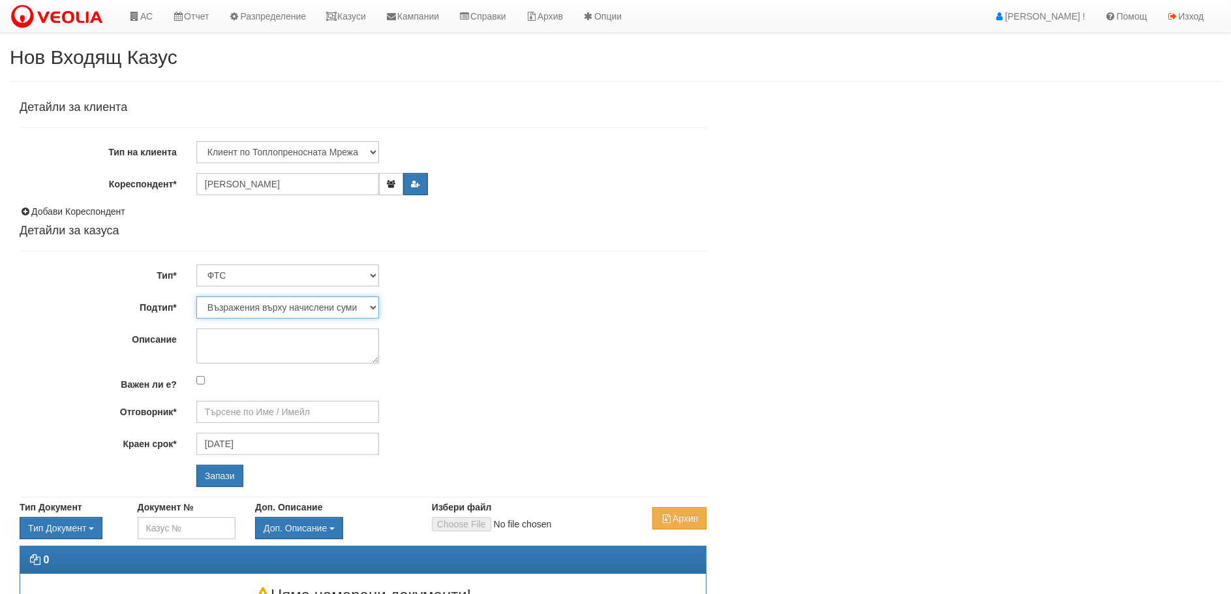
type input "Антоанета Ганева - Клиенти и Развитие"
click at [247, 348] on textarea "Описание" at bounding box center [287, 345] width 183 height 35
click at [242, 345] on textarea "Описание" at bounding box center [287, 345] width 183 height 35
type textarea "с"
click at [321, 348] on textarea "Клиентът е починал, наследниците живеят в чужбина. Имота енеобитаем." at bounding box center [287, 345] width 183 height 35
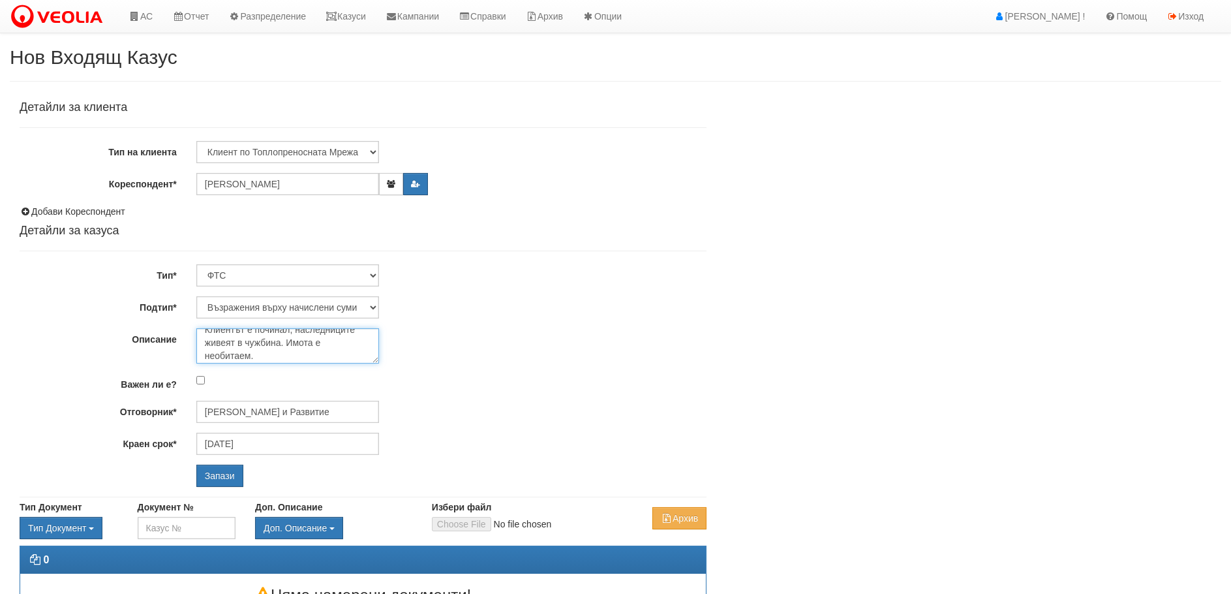
scroll to position [12, 0]
type textarea "Клиентът е починал, наследниците живеят в чужбина. Имота е необитаем."
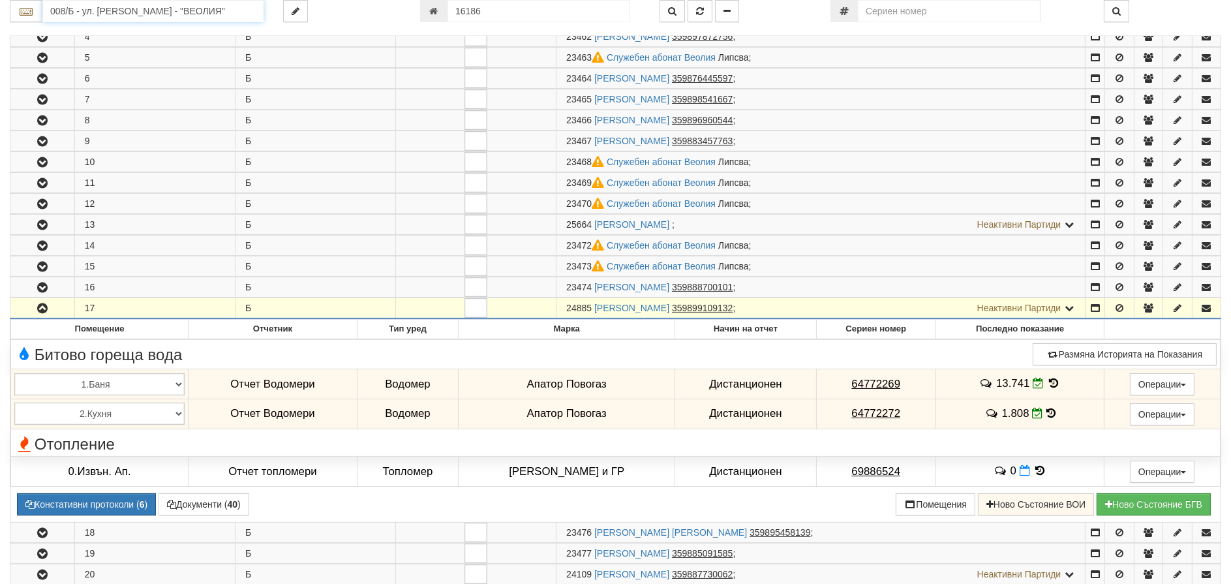
scroll to position [326, 0]
click at [99, 7] on input "008/Б - ул. [PERSON_NAME] - "ВЕОЛИЯ"" at bounding box center [152, 11] width 221 height 22
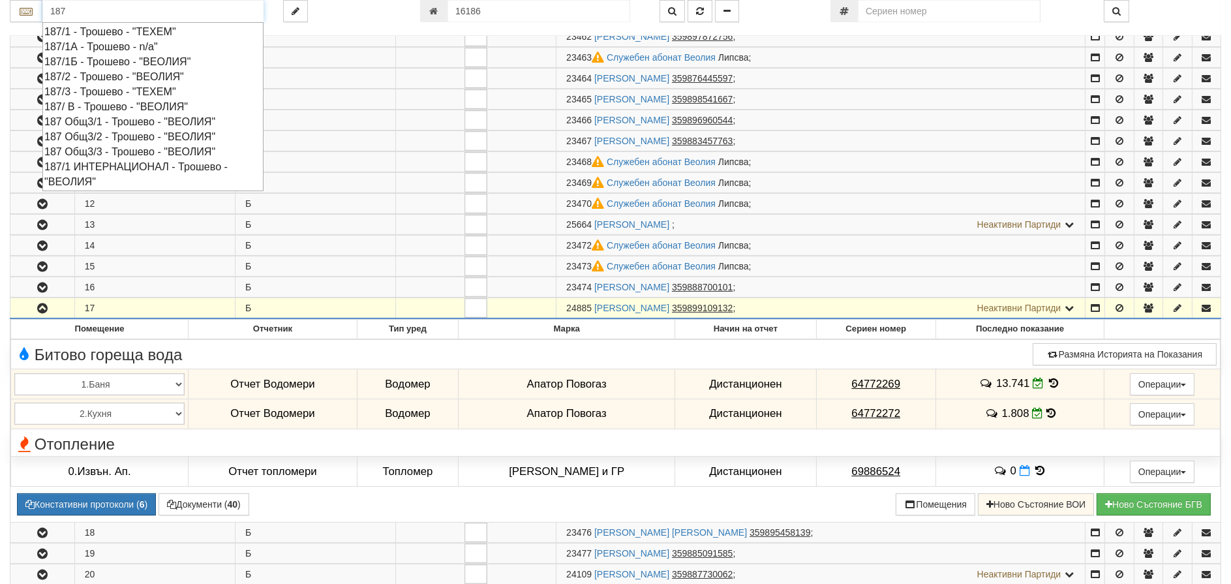
click at [89, 29] on div "187/1 - Трошево - "ТЕХЕМ"" at bounding box center [152, 31] width 217 height 15
type input "187/1 - Трошево - "ТЕХЕМ""
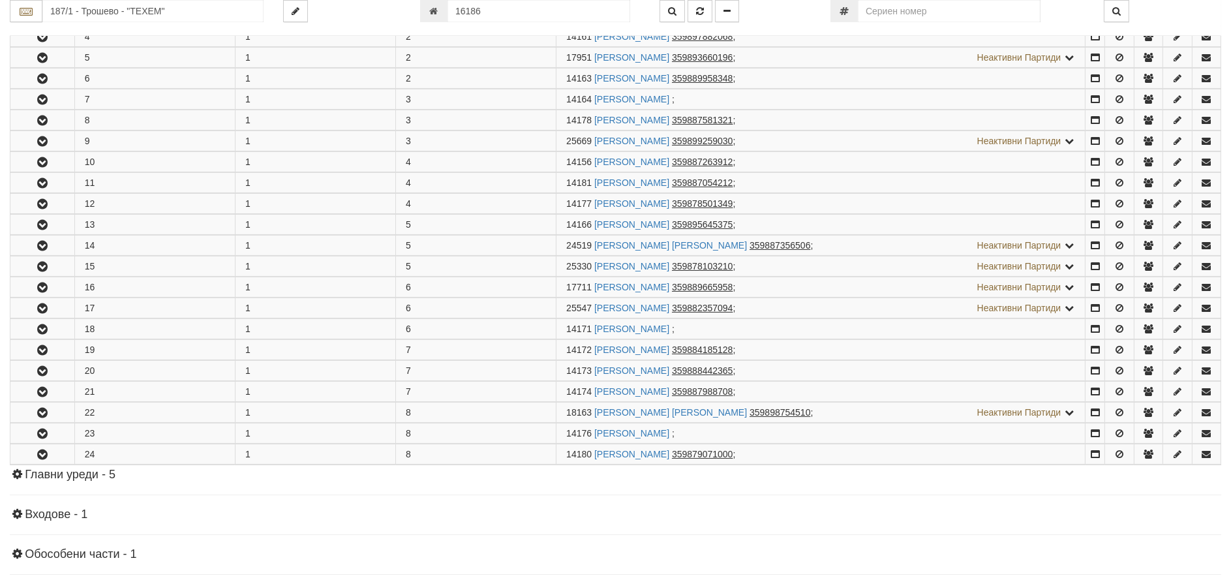
scroll to position [0, 0]
